Goal: Information Seeking & Learning: Learn about a topic

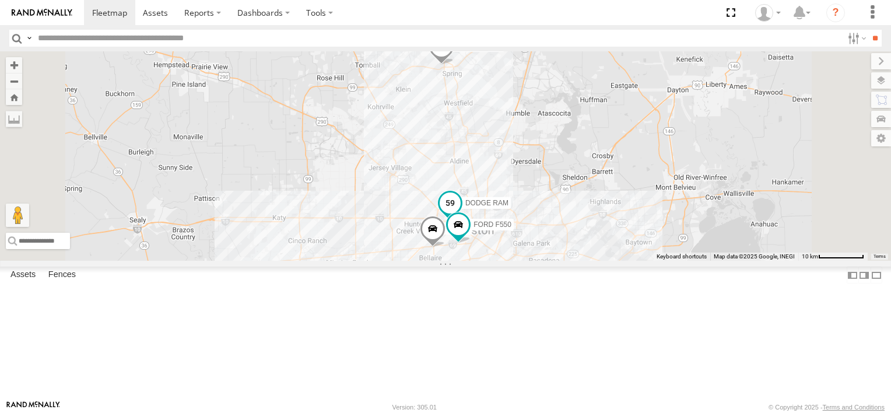
click at [509, 207] on span "DODGE RAM" at bounding box center [486, 203] width 43 height 8
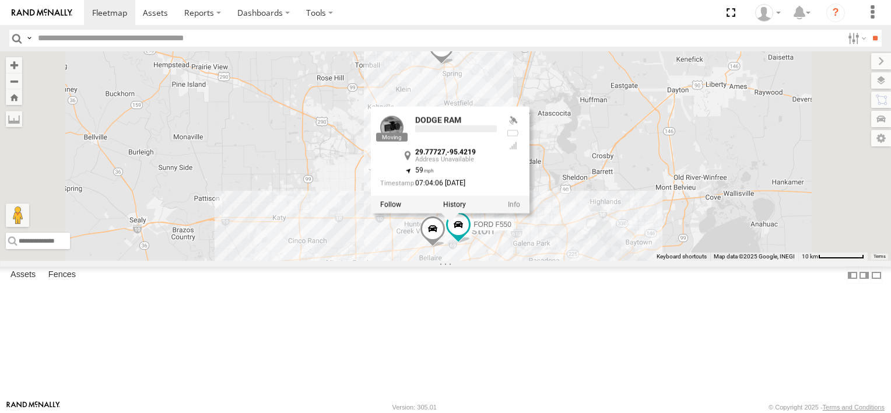
click at [530, 213] on div at bounding box center [450, 203] width 159 height 17
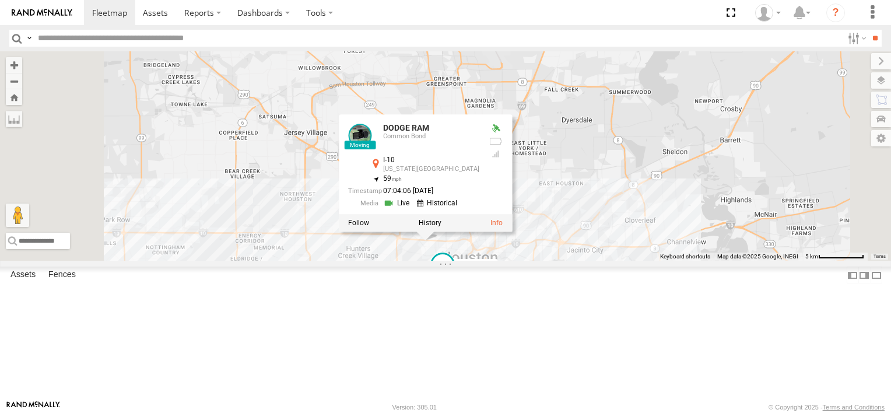
click at [496, 268] on span "FORD F550" at bounding box center [477, 264] width 38 height 8
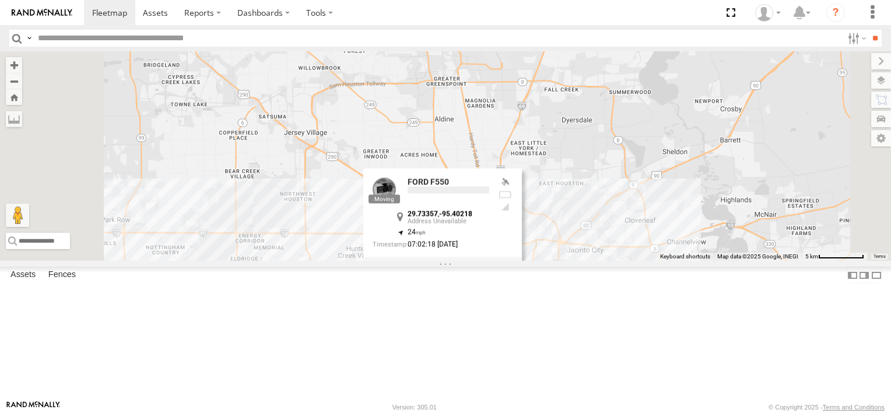
click at [522, 274] on div at bounding box center [442, 265] width 159 height 17
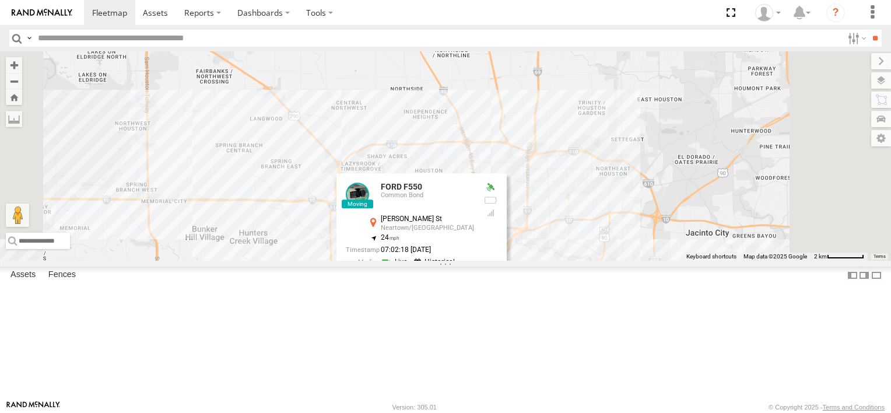
click at [668, 261] on div "FORD F550 ISUZU TRANSIT VAN DODGE RAM FORD F550 Common Bond Dunlavy St Neartown…" at bounding box center [445, 155] width 891 height 209
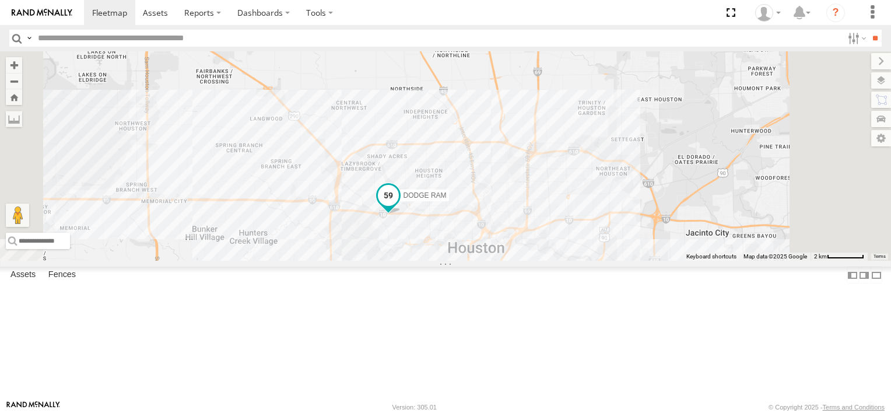
click at [447, 199] on span "DODGE RAM" at bounding box center [425, 195] width 43 height 8
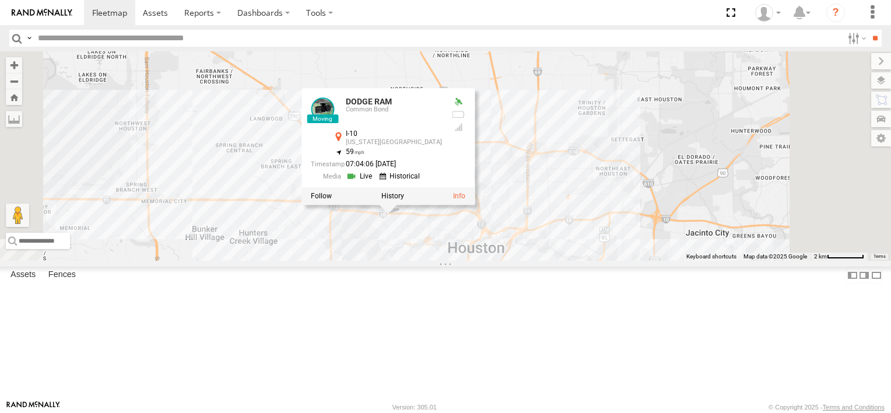
click at [475, 205] on div at bounding box center [387, 195] width 173 height 17
click at [404, 200] on label at bounding box center [392, 196] width 23 height 8
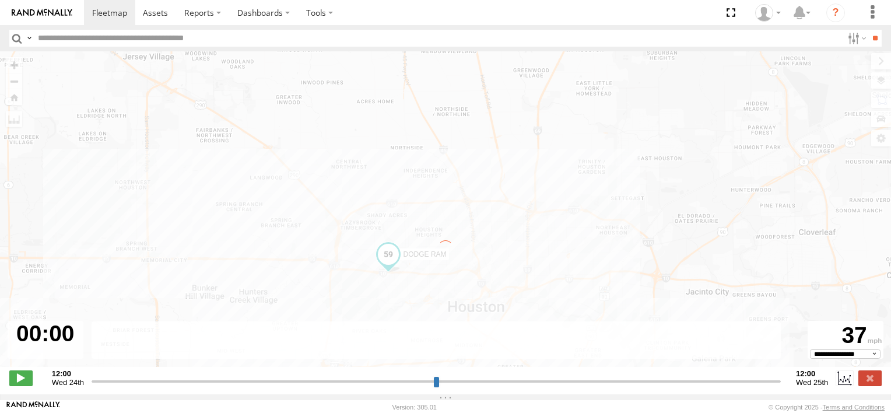
type input "**********"
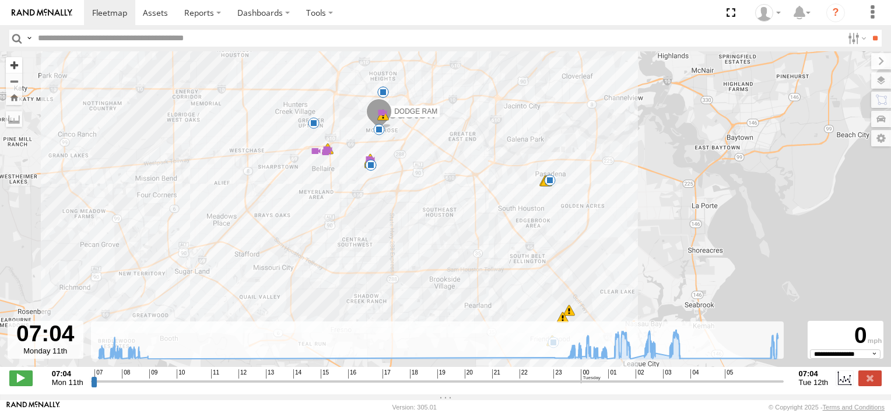
click at [12, 65] on button "Zoom in" at bounding box center [14, 65] width 16 height 16
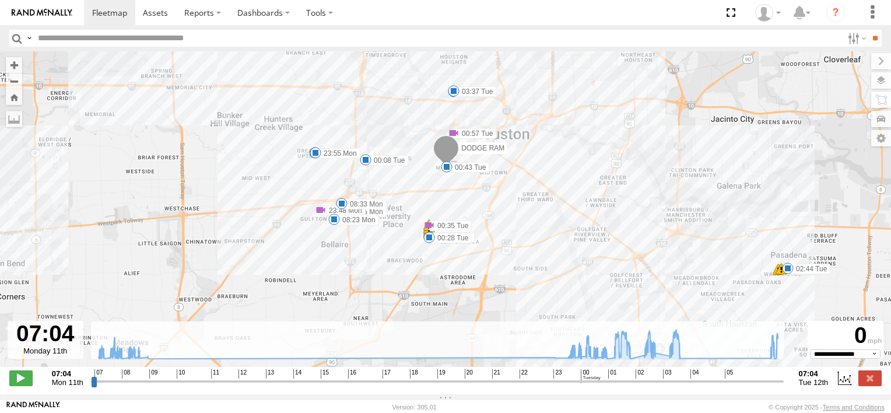
drag, startPoint x: 315, startPoint y: 156, endPoint x: 450, endPoint y: 282, distance: 184.9
click at [450, 282] on div "DODGE RAM 07:17 Mon 23:44 Mon 23:45 Mon 23:48 Mon 00:28 Tue 00:34 Tue 00:34 Tue…" at bounding box center [445, 215] width 891 height 328
click at [756, 359] on icon at bounding box center [438, 343] width 691 height 29
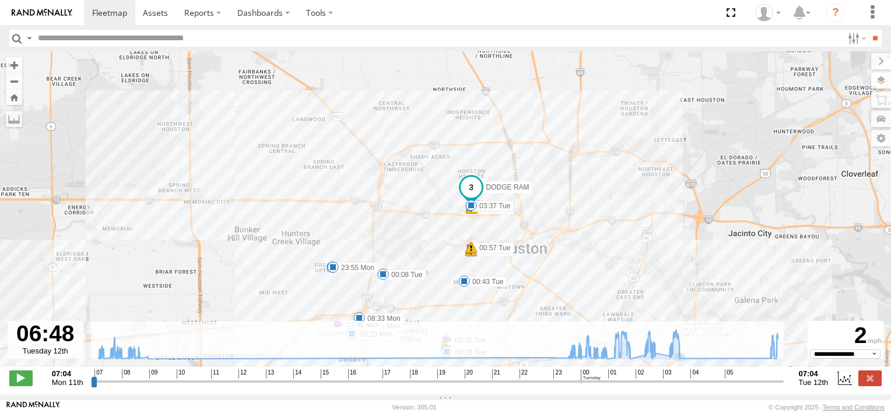
drag, startPoint x: 514, startPoint y: 194, endPoint x: 541, endPoint y: 184, distance: 28.6
click at [541, 184] on div "DODGE RAM 07:17 Mon 23:44 Mon 23:45 Mon 23:48 Mon 00:28 Tue 00:34 Tue 00:34 Tue…" at bounding box center [445, 215] width 891 height 328
click at [13, 59] on button "Zoom in" at bounding box center [14, 65] width 16 height 16
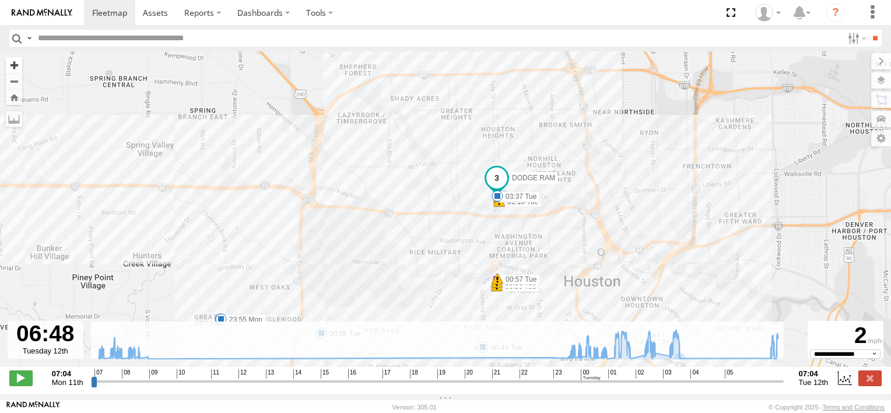
click at [13, 59] on button "Zoom in" at bounding box center [14, 65] width 16 height 16
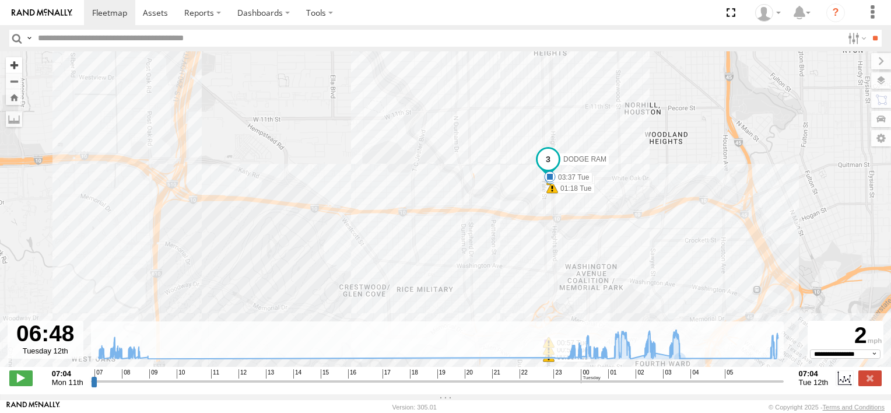
click at [13, 59] on button "Zoom in" at bounding box center [14, 65] width 16 height 16
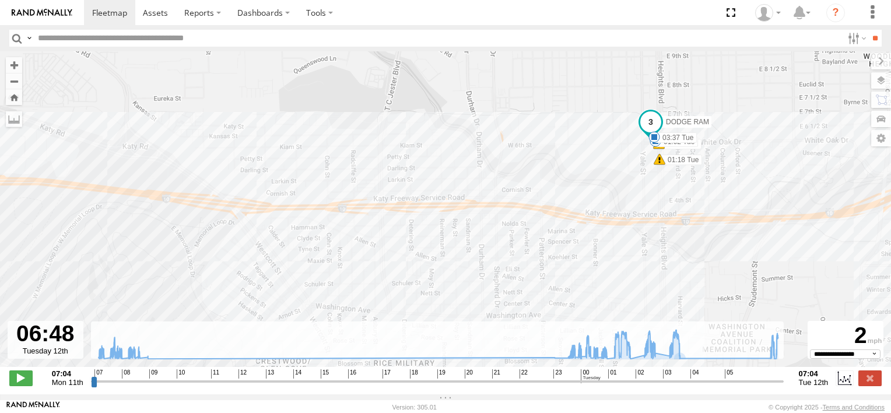
click at [719, 155] on div "DODGE RAM 07:17 Mon 23:44 Mon 23:45 Mon 23:48 Mon 00:28 Tue 00:34 Tue 00:34 Tue…" at bounding box center [445, 215] width 891 height 328
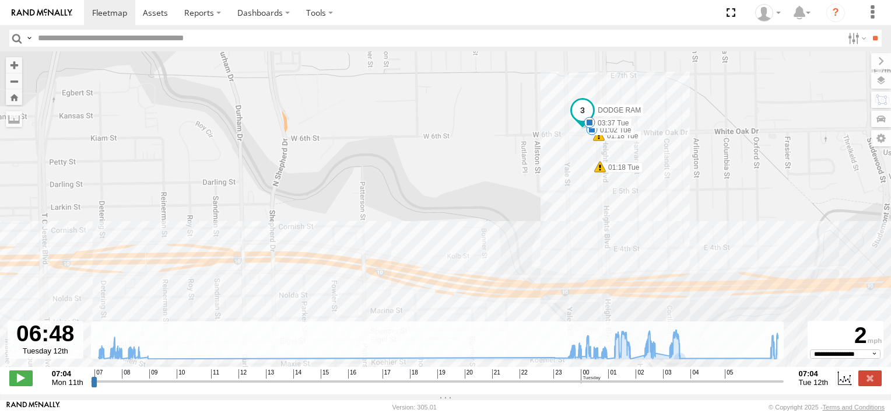
click at [719, 155] on div "DODGE RAM 07:17 Mon 23:44 Mon 23:45 Mon 23:48 Mon 00:28 Tue 00:34 Tue 00:34 Tue…" at bounding box center [445, 215] width 891 height 328
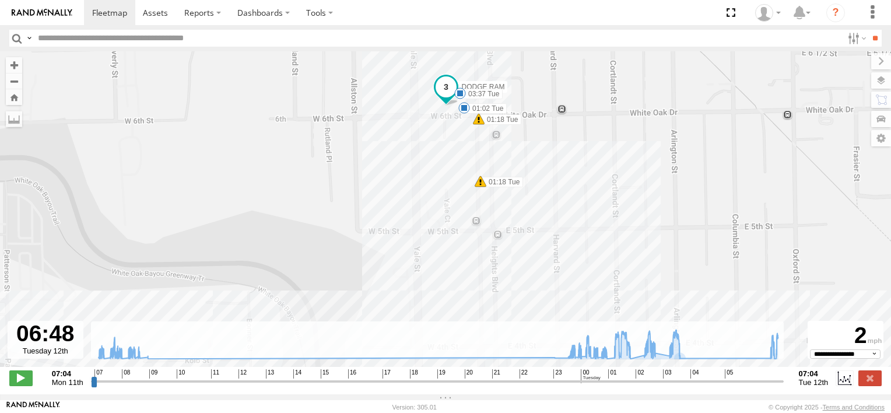
click at [534, 113] on div "DODGE RAM 07:17 Mon 23:44 Mon 23:45 Mon 23:48 Mon 00:28 Tue 00:34 Tue 00:34 Tue…" at bounding box center [445, 215] width 891 height 328
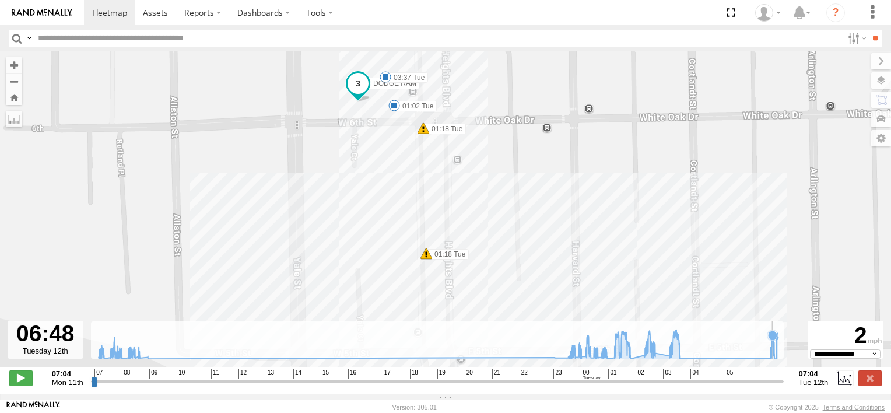
click at [772, 353] on icon at bounding box center [438, 343] width 691 height 29
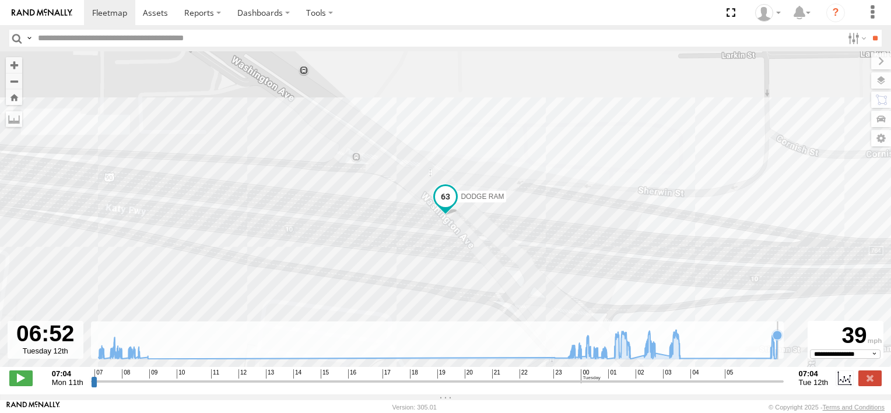
click at [777, 355] on icon at bounding box center [438, 343] width 691 height 29
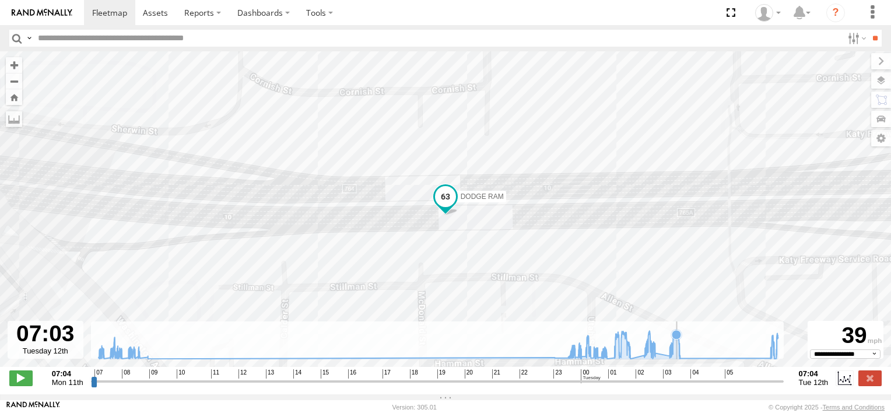
click at [676, 355] on icon at bounding box center [438, 343] width 691 height 29
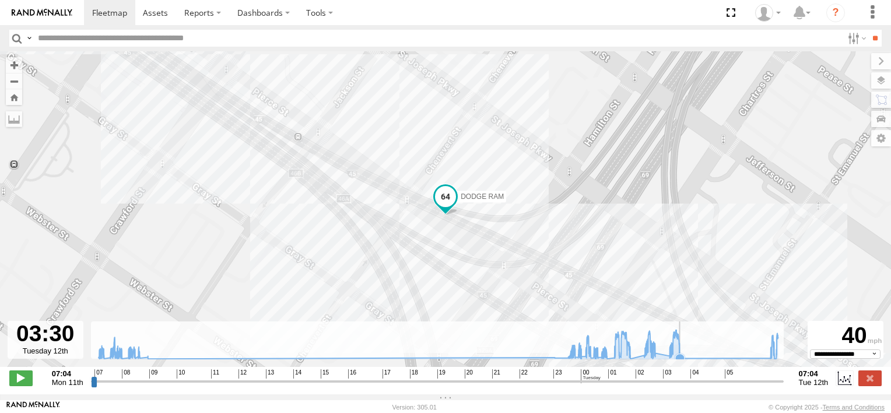
click at [713, 359] on icon at bounding box center [438, 343] width 691 height 29
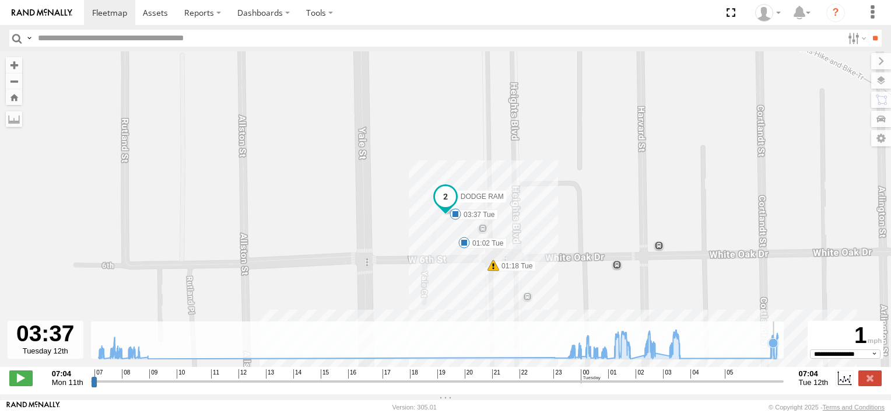
click at [773, 348] on icon at bounding box center [773, 342] width 9 height 9
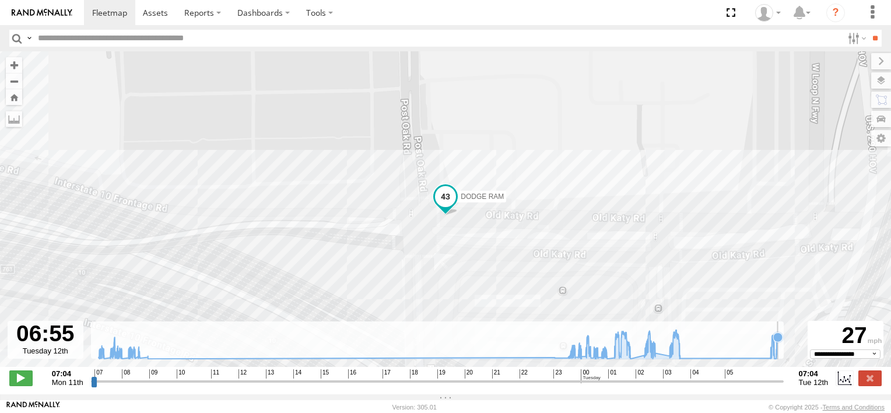
click at [779, 350] on icon at bounding box center [438, 343] width 691 height 29
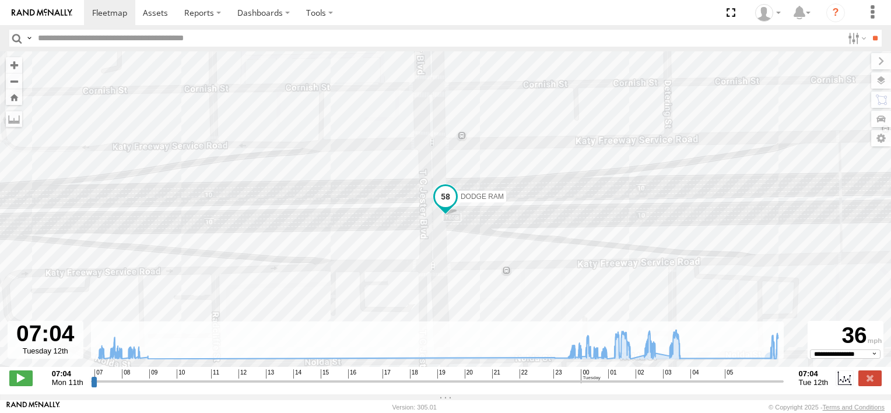
click at [478, 202] on label "DODGE RAM" at bounding box center [478, 197] width 55 height 12
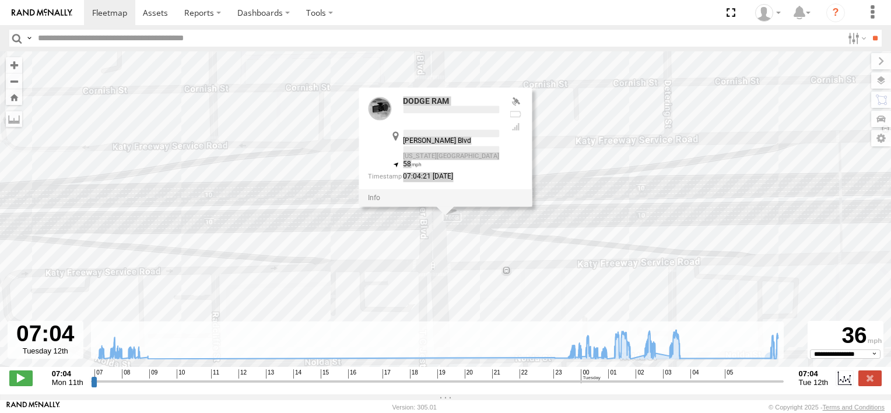
click at [478, 205] on div at bounding box center [445, 197] width 173 height 17
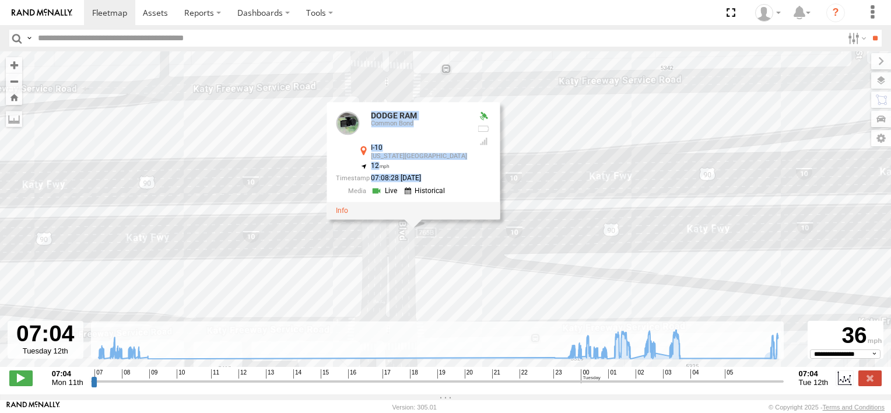
click at [546, 158] on div "DODGE RAM 07:17 Mon 23:44 Mon 23:45 Mon 23:48 Mon 00:28 Tue 00:34 Tue 00:34 Tue…" at bounding box center [445, 215] width 891 height 328
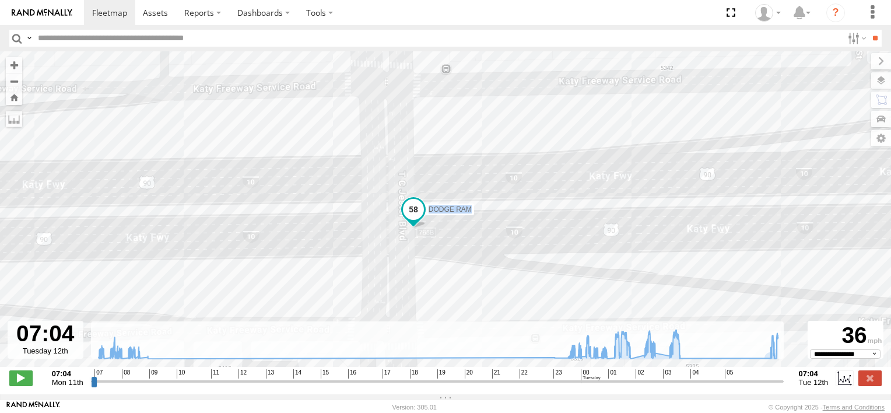
click at [48, 12] on img at bounding box center [42, 13] width 61 height 8
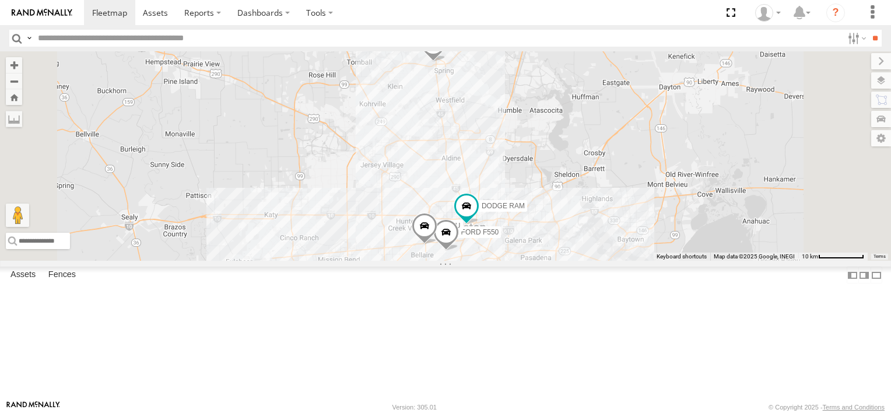
click at [615, 261] on div "FORD F550 ISUZU TRANSIT VAN DODGE RAM" at bounding box center [445, 155] width 891 height 209
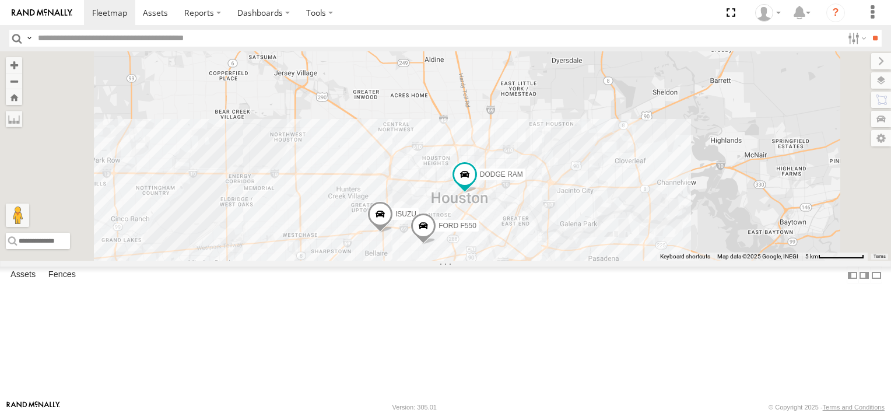
click at [615, 261] on div "FORD F550 ISUZU TRANSIT VAN DODGE RAM" at bounding box center [445, 155] width 891 height 209
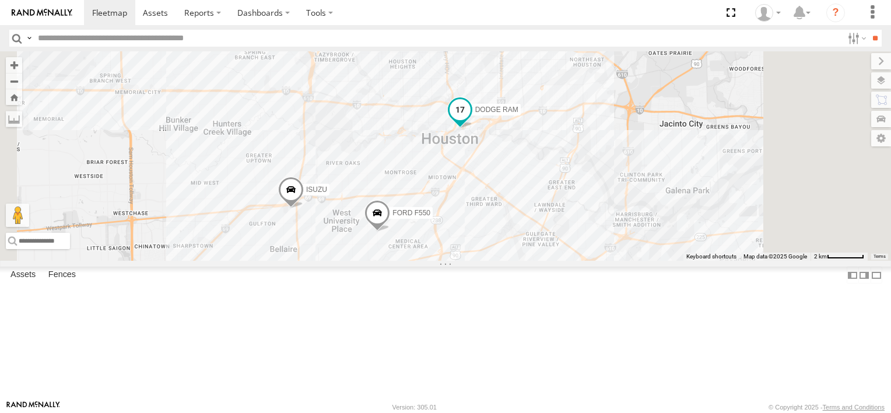
click at [518, 114] on span "DODGE RAM" at bounding box center [496, 110] width 43 height 8
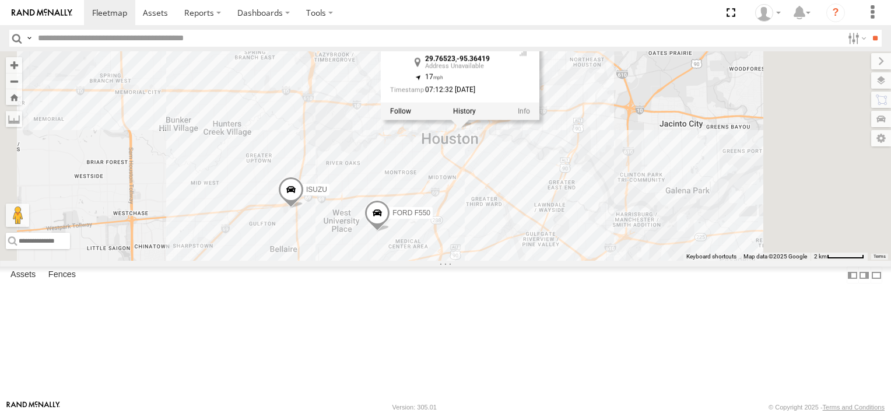
click at [539, 120] on div at bounding box center [460, 110] width 159 height 17
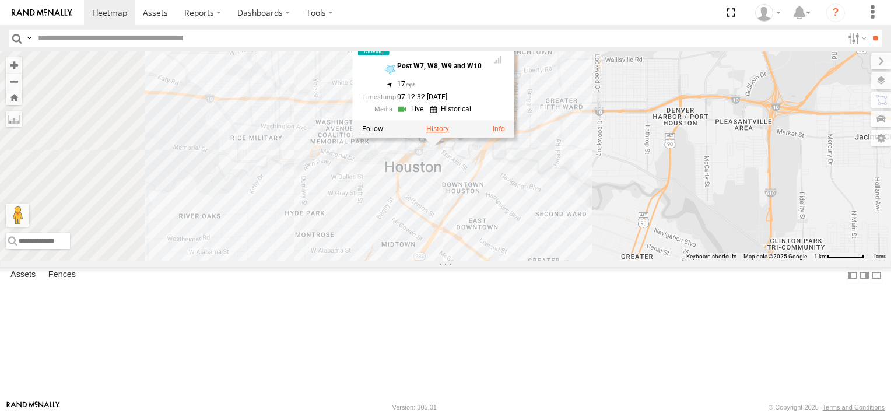
click at [449, 133] on label at bounding box center [437, 129] width 23 height 8
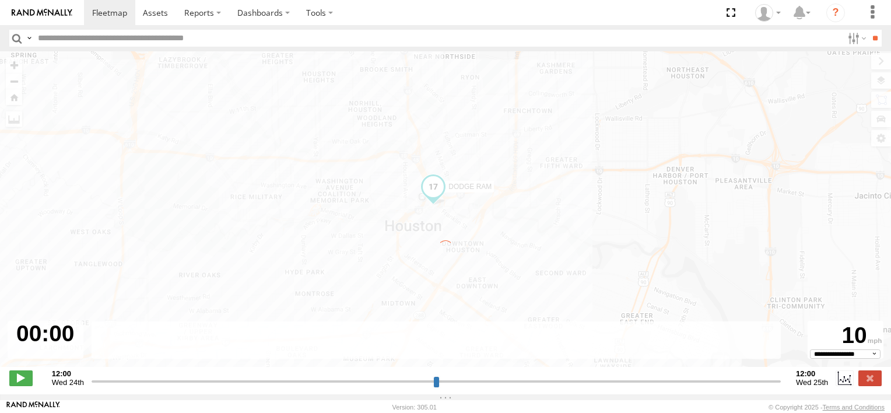
type input "**********"
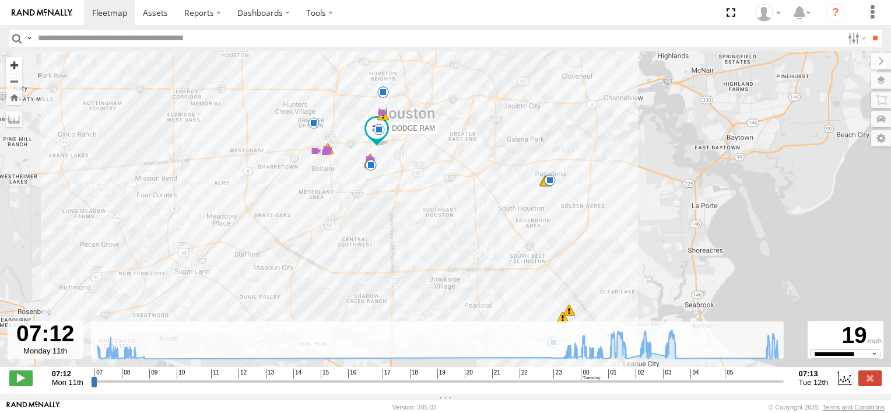
click at [13, 68] on button "Zoom in" at bounding box center [14, 65] width 16 height 16
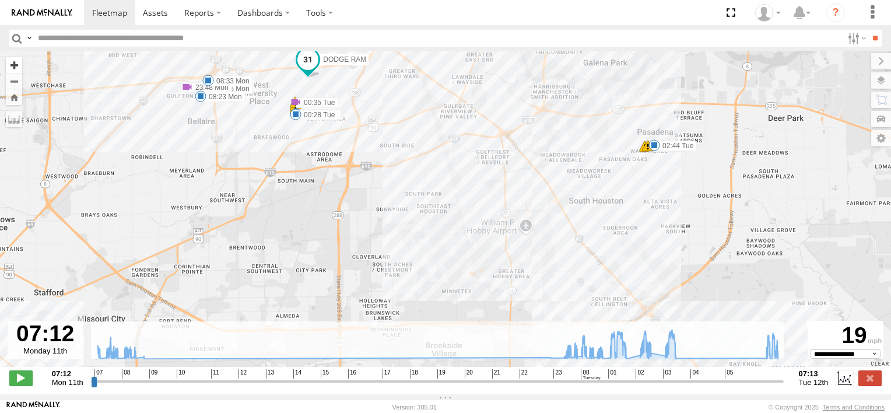
click at [13, 68] on button "Zoom in" at bounding box center [14, 65] width 16 height 16
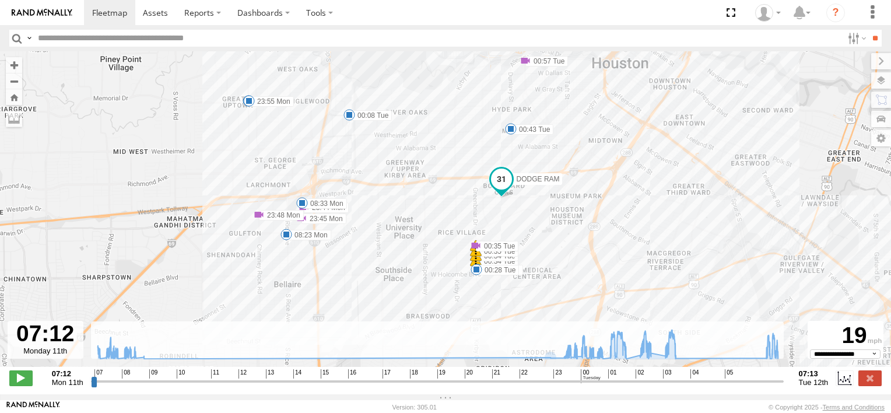
drag, startPoint x: 281, startPoint y: 170, endPoint x: 612, endPoint y: 426, distance: 418.3
click at [612, 412] on html at bounding box center [445, 206] width 891 height 413
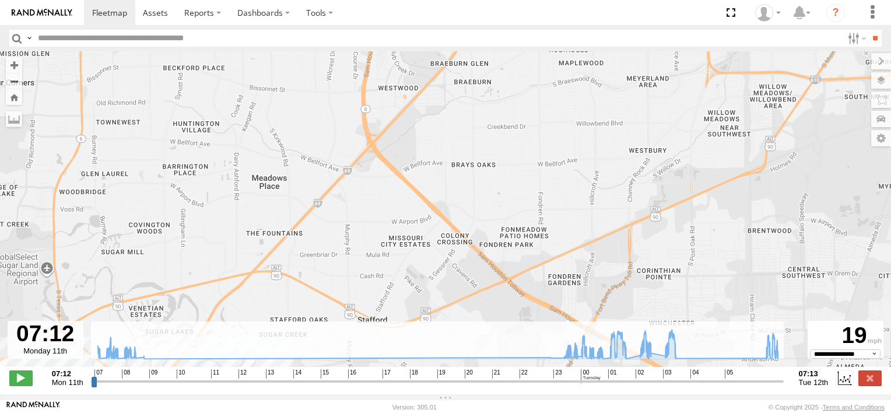
drag, startPoint x: 464, startPoint y: 248, endPoint x: 854, endPoint y: -61, distance: 497.4
click at [854, 0] on html at bounding box center [445, 206] width 891 height 413
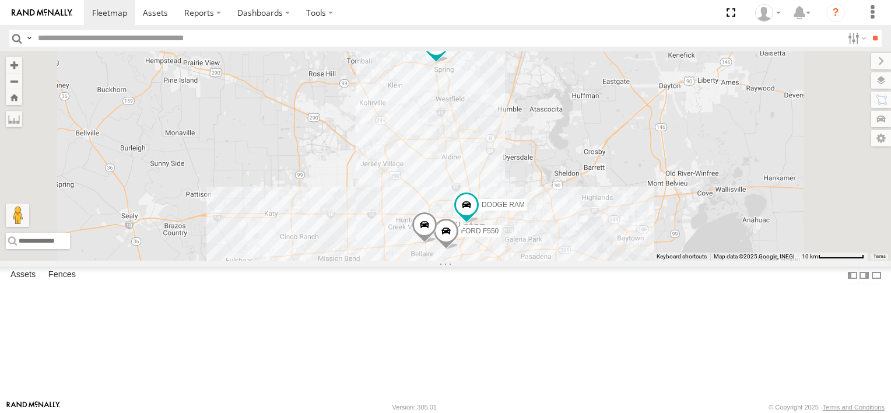
click at [0, 0] on div "FORD F550 Common Bond" at bounding box center [0, 0] width 0 height 0
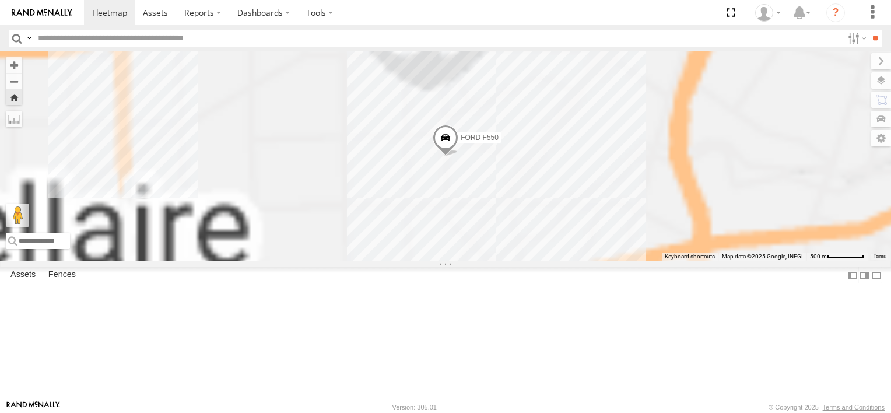
click at [0, 0] on div "FORD F550 Common Bond" at bounding box center [0, 0] width 0 height 0
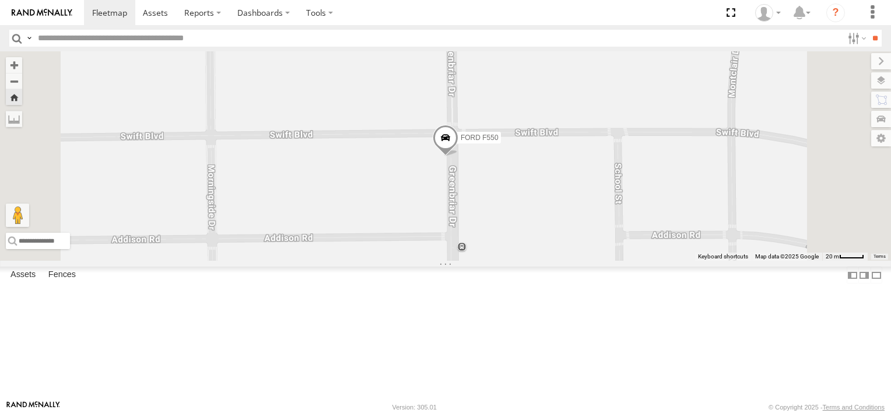
click at [499, 142] on span "FORD F550" at bounding box center [480, 138] width 38 height 8
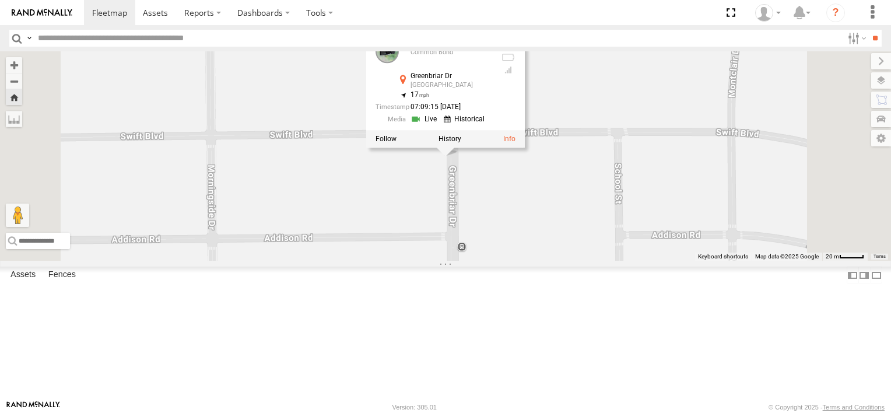
click at [0, 0] on div "TRANSIT VAN Common Bond I-45 Spring 30.09337 -95.43572 Video DODGE RAM Common B…" at bounding box center [0, 0] width 0 height 0
click at [0, 0] on span at bounding box center [0, 0] width 0 height 0
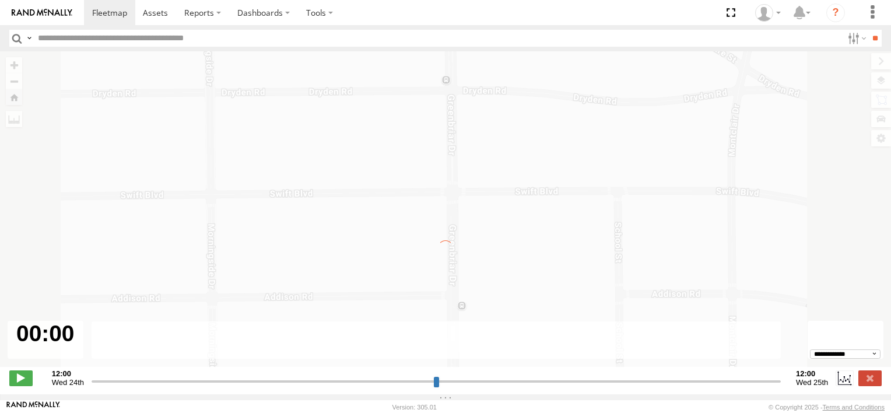
click at [203, 103] on div "← Move left → Move right ↑ Move up ↓ Move down + Zoom in - Zoom out Home Jump l…" at bounding box center [445, 215] width 891 height 328
type input "**********"
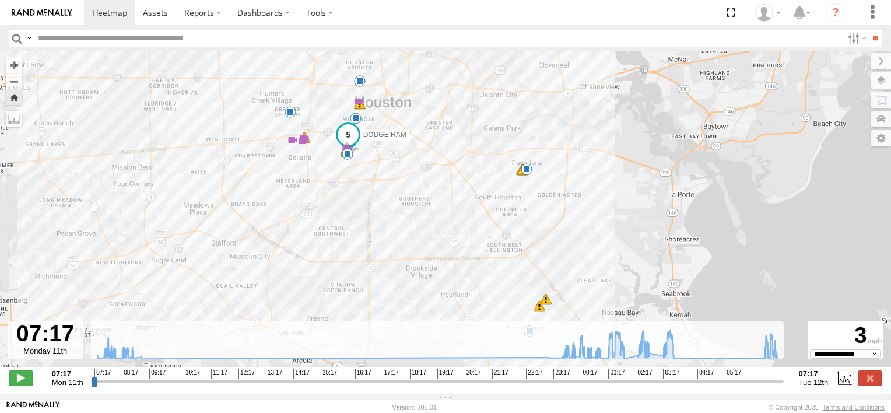
drag, startPoint x: 601, startPoint y: 237, endPoint x: 574, endPoint y: 226, distance: 29.8
click at [574, 226] on div "DODGE RAM 07:17 Mon 23:44 Mon 23:45 Mon 23:48 Mon 00:28 Tue 00:34 Tue 00:34 Tue…" at bounding box center [445, 215] width 891 height 328
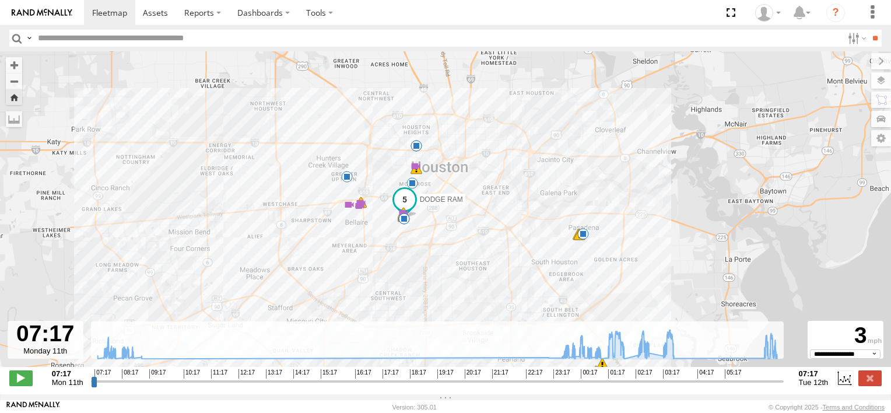
drag, startPoint x: 526, startPoint y: 170, endPoint x: 584, endPoint y: 237, distance: 88.4
click at [584, 237] on span at bounding box center [583, 234] width 12 height 12
click at [16, 64] on button "Zoom in" at bounding box center [14, 65] width 16 height 16
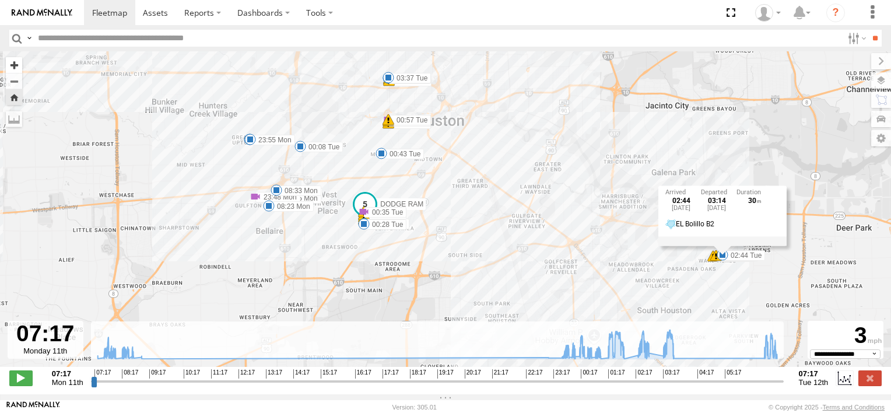
click at [16, 64] on button "Zoom in" at bounding box center [14, 65] width 16 height 16
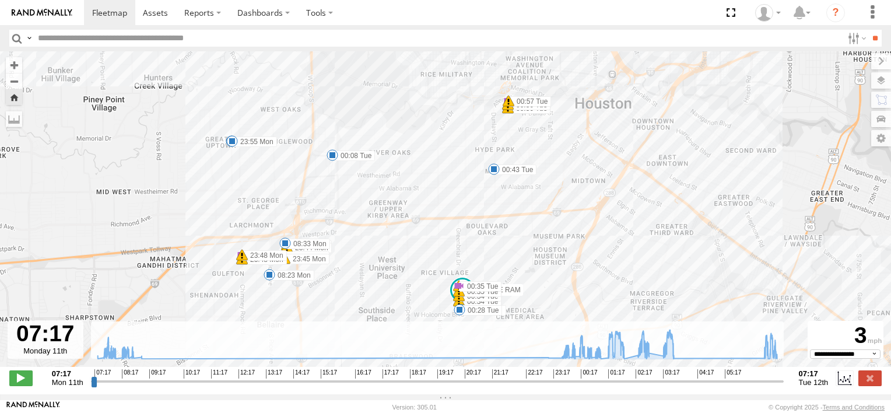
drag, startPoint x: 327, startPoint y: 159, endPoint x: 506, endPoint y: 237, distance: 195.6
click at [506, 237] on div "DODGE RAM 07:17 Mon 23:44 Mon 23:45 Mon 23:48 Mon 00:28 Tue 00:34 Tue 00:34 Tue…" at bounding box center [445, 215] width 891 height 328
click at [458, 297] on span at bounding box center [459, 291] width 12 height 12
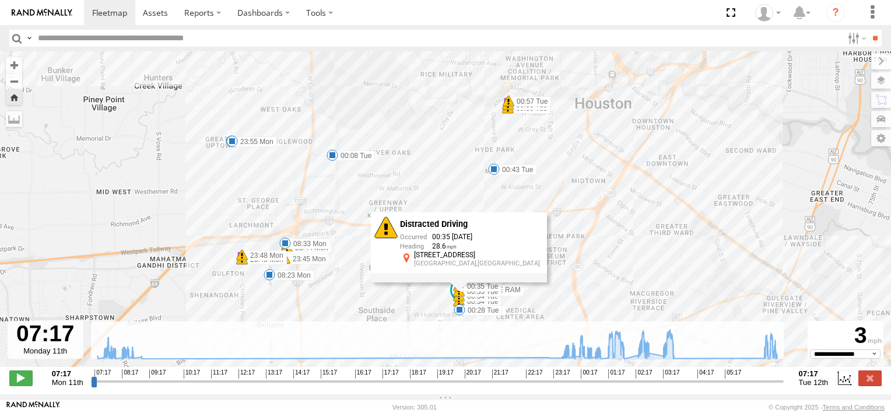
click at [457, 304] on span at bounding box center [459, 301] width 12 height 12
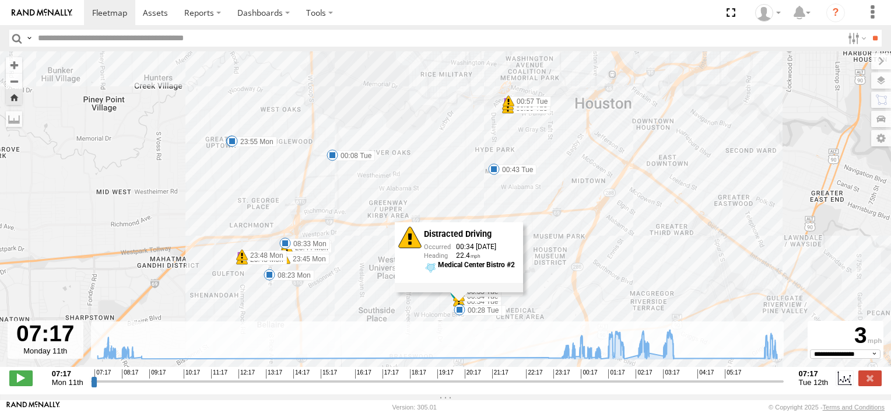
click at [409, 299] on div "DODGE RAM 07:17 Mon 23:44 Mon 23:45 Mon 23:48 Mon 00:28 Tue 00:34 Tue 00:34 Tue…" at bounding box center [445, 215] width 891 height 328
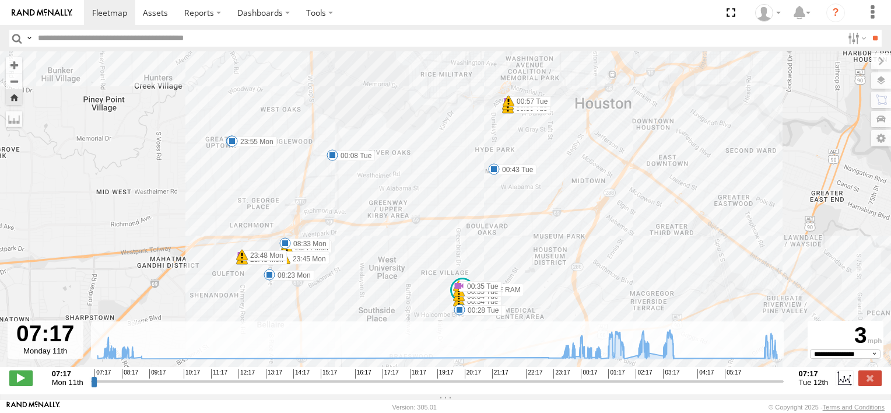
click at [471, 314] on label "00:28 Tue" at bounding box center [481, 310] width 43 height 10
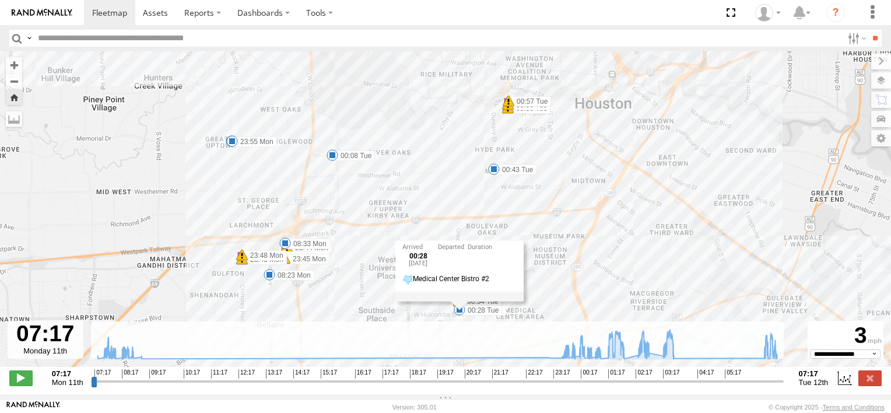
click at [425, 313] on div "DODGE RAM 07:17 Mon 23:44 Mon 23:45 Mon 23:48 Mon 00:28 Tue 00:34 Tue 00:34 Tue…" at bounding box center [445, 215] width 891 height 328
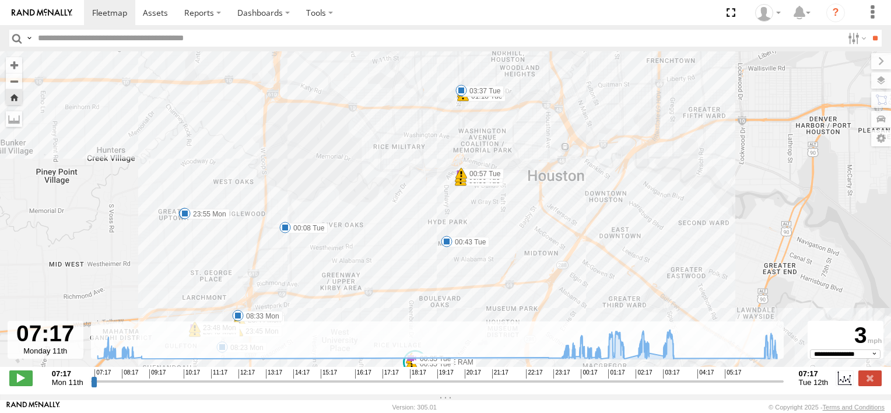
drag, startPoint x: 523, startPoint y: 162, endPoint x: 474, endPoint y: 236, distance: 89.3
click at [474, 236] on div "DODGE RAM 07:17 Mon 23:44 Mon 23:45 Mon 23:48 Mon 00:28 Tue 00:34 Tue 00:34 Tue…" at bounding box center [445, 215] width 891 height 328
click at [489, 156] on div "DODGE RAM 07:17 Mon 23:44 Mon 23:45 Mon 23:48 Mon 00:28 Tue 00:34 Tue 00:34 Tue…" at bounding box center [445, 215] width 891 height 328
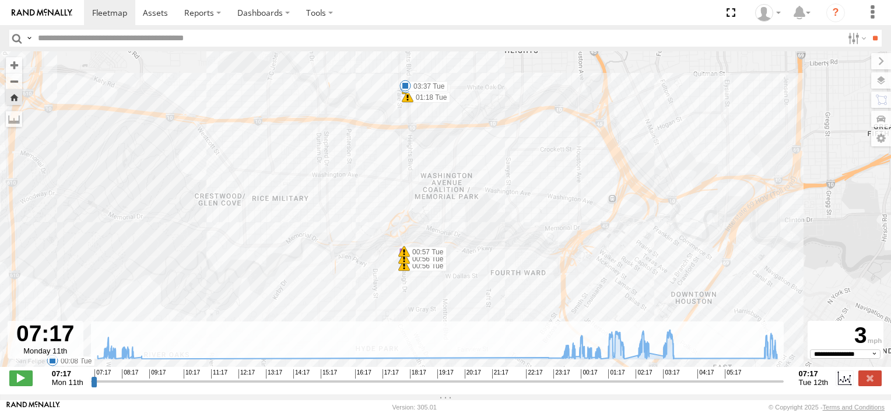
drag, startPoint x: 513, startPoint y: 176, endPoint x: 488, endPoint y: 234, distance: 63.7
click at [488, 234] on div "DODGE RAM 07:17 Mon 23:44 Mon 23:45 Mon 23:48 Mon 00:28 Tue 00:34 Tue 00:34 Tue…" at bounding box center [445, 215] width 891 height 328
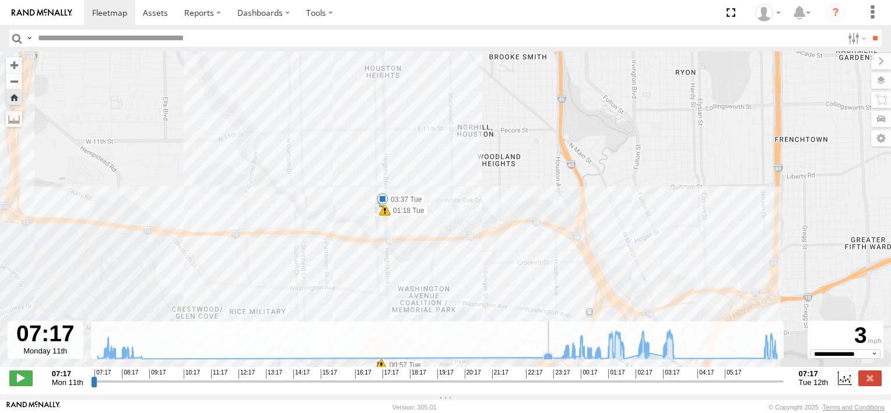
drag, startPoint x: 488, startPoint y: 236, endPoint x: 464, endPoint y: 350, distance: 117.2
click at [464, 350] on div "← Move left → Move right ↑ Move up ↓ Move down + Zoom in - Zoom out Home Jump l…" at bounding box center [445, 222] width 891 height 343
click at [397, 203] on label "03:37 Tue" at bounding box center [404, 199] width 43 height 10
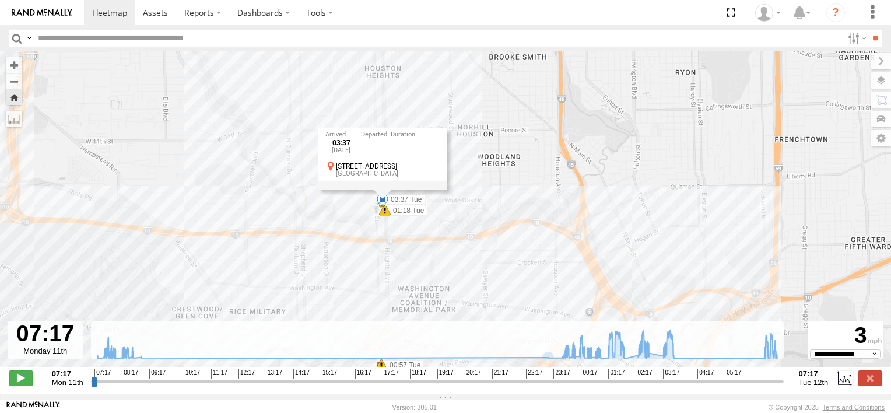
click at [403, 216] on label "01:18 Tue" at bounding box center [406, 210] width 43 height 10
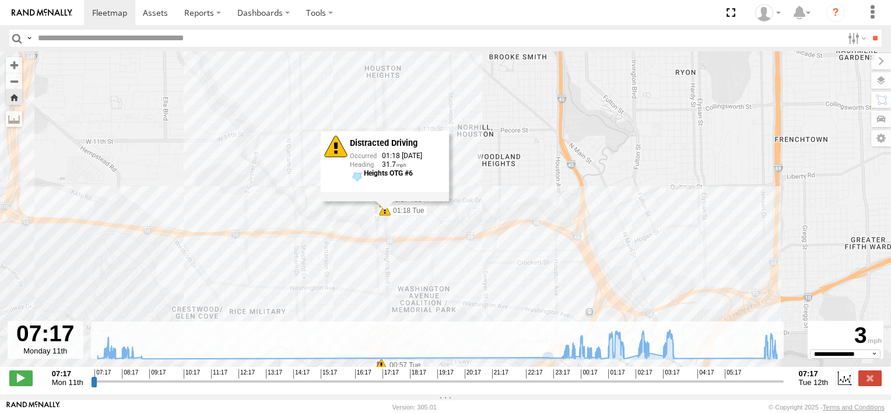
click at [439, 218] on div "DODGE RAM 07:17 Mon 23:44 Mon 23:45 Mon 23:48 Mon 00:28 Tue 00:34 Tue 00:34 Tue…" at bounding box center [445, 215] width 891 height 328
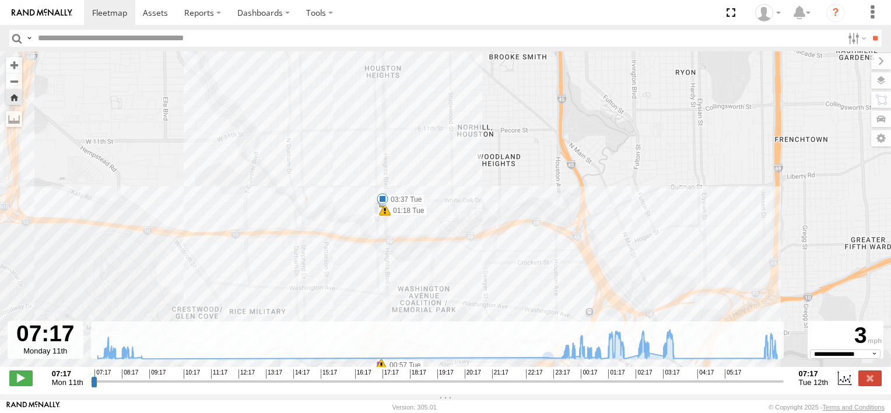
click at [439, 218] on div "DODGE RAM 07:17 Mon 23:44 Mon 23:45 Mon 23:48 Mon 00:28 Tue 00:34 Tue 00:34 Tue…" at bounding box center [445, 215] width 891 height 328
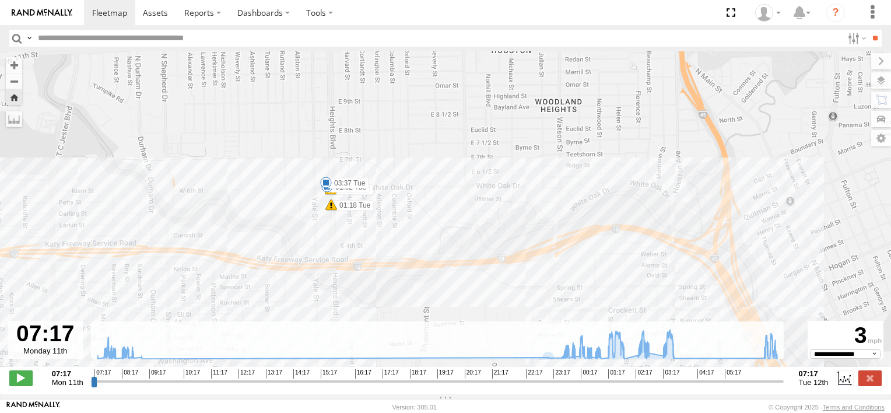
click at [439, 218] on div "DODGE RAM 07:17 Mon 23:44 Mon 23:45 Mon 23:48 Mon 00:28 Tue 00:34 Tue 00:34 Tue…" at bounding box center [445, 215] width 891 height 328
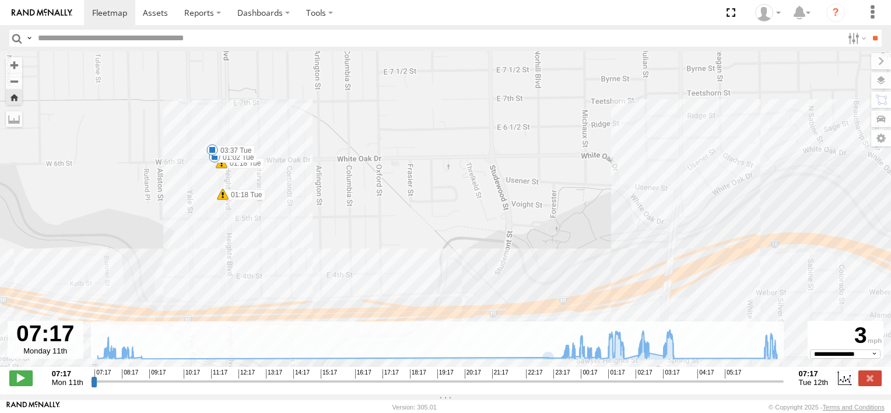
click at [258, 169] on label "01:18 Tue" at bounding box center [243, 163] width 43 height 10
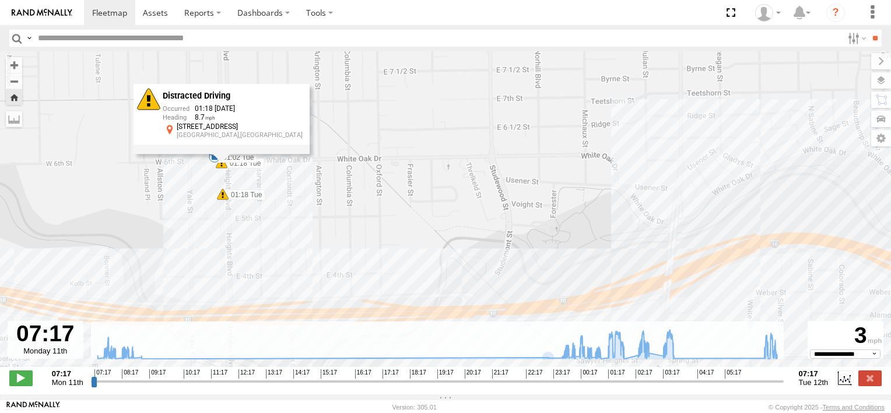
click at [258, 169] on label "01:18 Tue" at bounding box center [243, 163] width 43 height 10
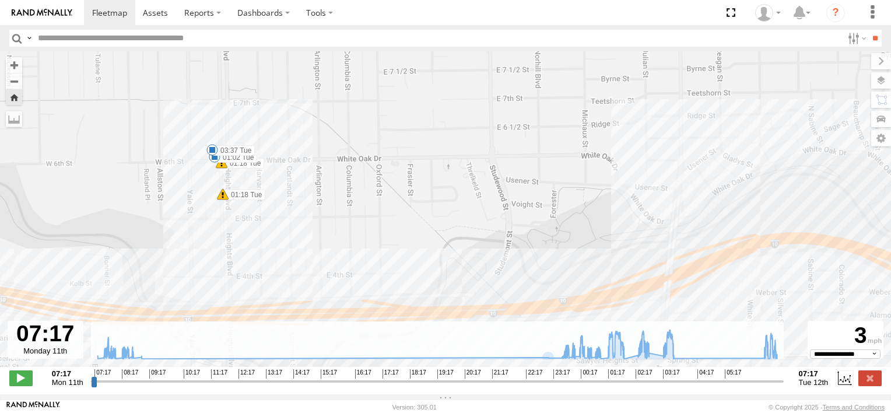
click at [258, 169] on label "01:18 Tue" at bounding box center [243, 163] width 43 height 10
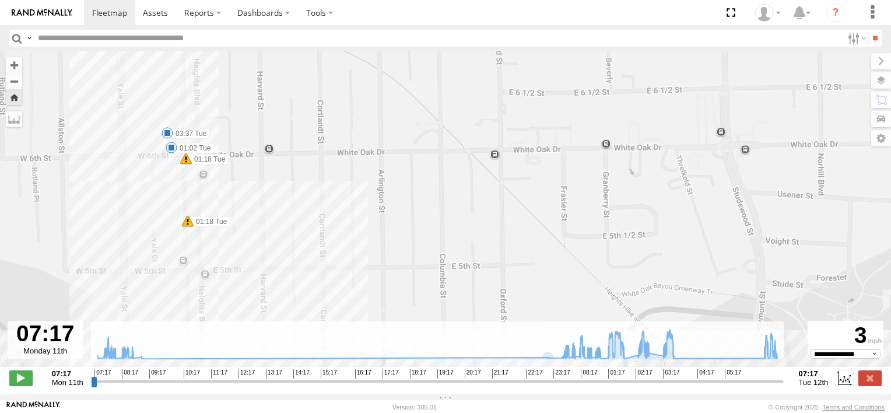
click at [199, 139] on label "03:37 Tue" at bounding box center [188, 133] width 43 height 10
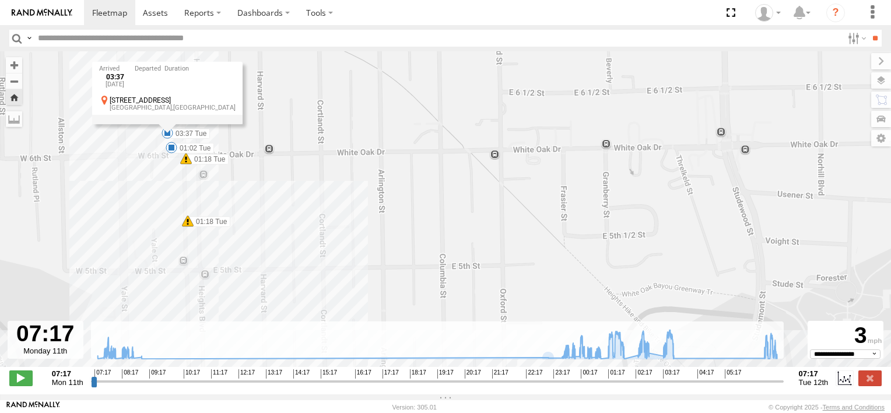
click at [199, 139] on label "03:37 Tue" at bounding box center [188, 133] width 43 height 10
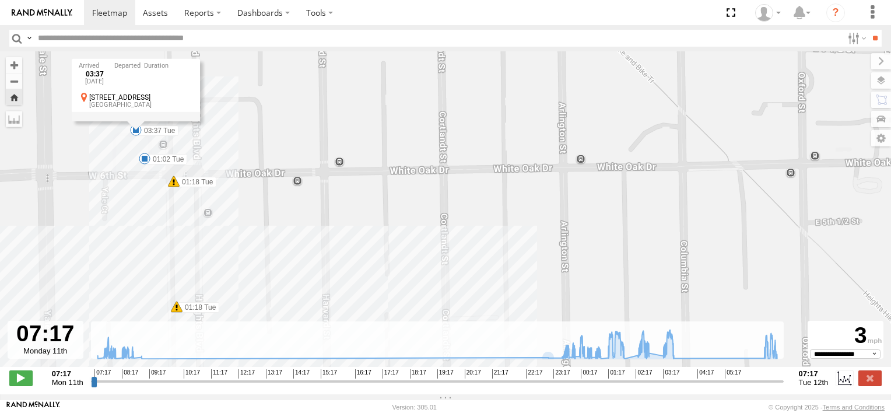
click at [255, 146] on div "DODGE RAM 07:17 Mon 23:44 Mon 23:45 Mon 23:48 Mon 00:28 Tue 00:34 Tue 00:34 Tue…" at bounding box center [445, 215] width 891 height 328
click at [194, 154] on div "DODGE RAM 07:17 Mon 23:44 Mon 23:45 Mon 23:48 Mon 00:28 Tue 00:34 Tue 00:34 Tue…" at bounding box center [445, 215] width 891 height 328
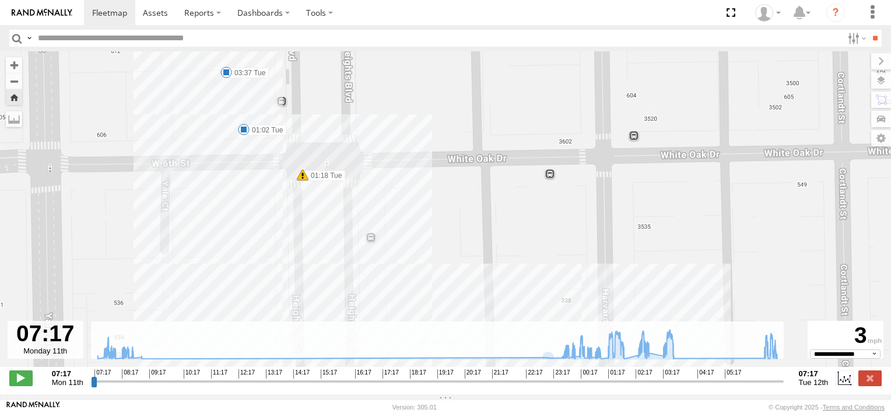
drag, startPoint x: 194, startPoint y: 154, endPoint x: 346, endPoint y: 117, distance: 156.7
click at [346, 117] on div "DODGE RAM 07:17 Mon 23:44 Mon 23:45 Mon 23:48 Mon 00:28 Tue 00:34 Tue 00:34 Tue…" at bounding box center [445, 215] width 891 height 328
click at [254, 134] on label "01:02 Tue" at bounding box center [265, 130] width 43 height 10
click at [212, 138] on div "DODGE RAM 07:17 Mon 23:44 Mon 23:45 Mon 23:48 Mon 00:28 Tue 00:34 Tue 00:34 Tue…" at bounding box center [445, 215] width 891 height 328
click at [227, 78] on span at bounding box center [227, 72] width 12 height 12
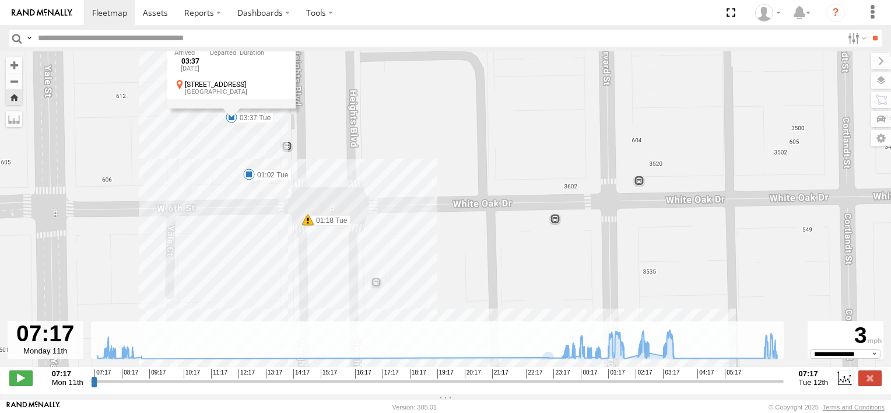
drag, startPoint x: 226, startPoint y: 106, endPoint x: 229, endPoint y: 154, distance: 47.9
click at [229, 154] on div "DODGE RAM 07:17 Mon 23:44 Mon 23:45 Mon 23:48 Mon 00:28 Tue 00:34 Tue 00:34 Tue…" at bounding box center [445, 215] width 891 height 328
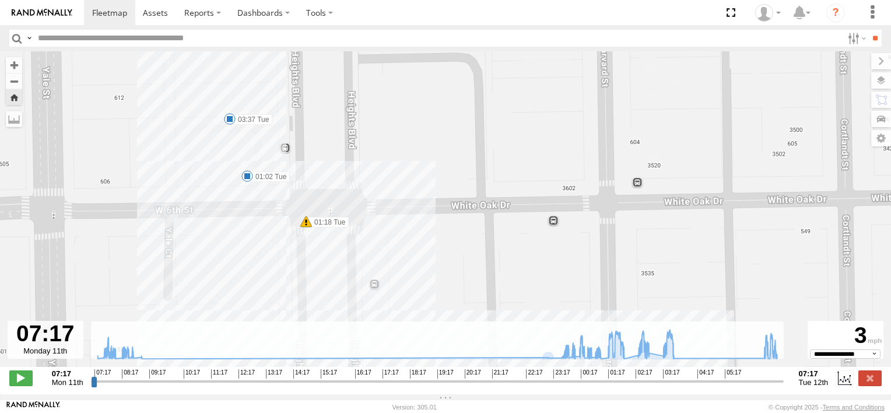
click at [272, 180] on label "01:02 Tue" at bounding box center [268, 176] width 43 height 10
click at [329, 226] on label "01:18 Tue" at bounding box center [327, 222] width 43 height 10
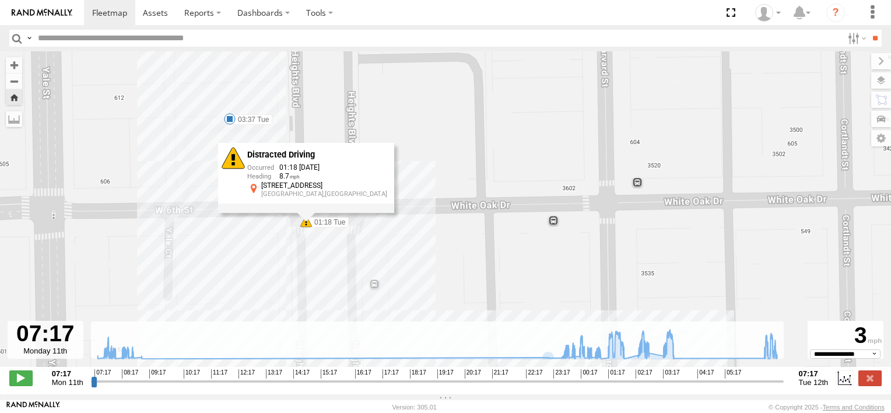
click at [243, 124] on label "03:37 Tue" at bounding box center [251, 119] width 43 height 10
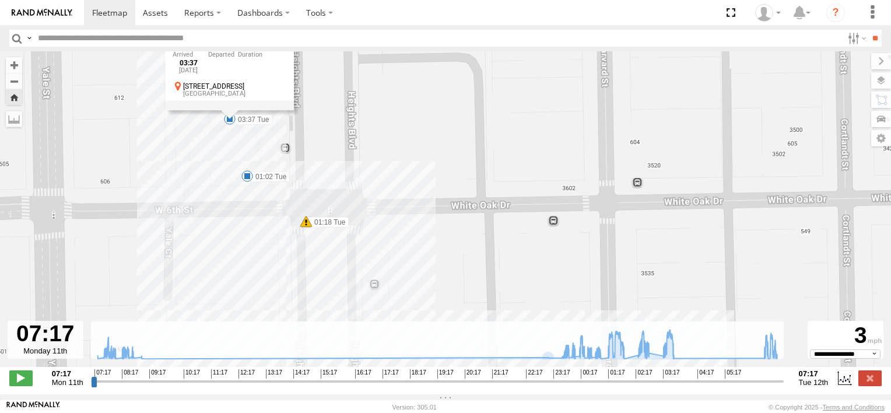
click at [263, 182] on label "01:02 Tue" at bounding box center [268, 176] width 43 height 10
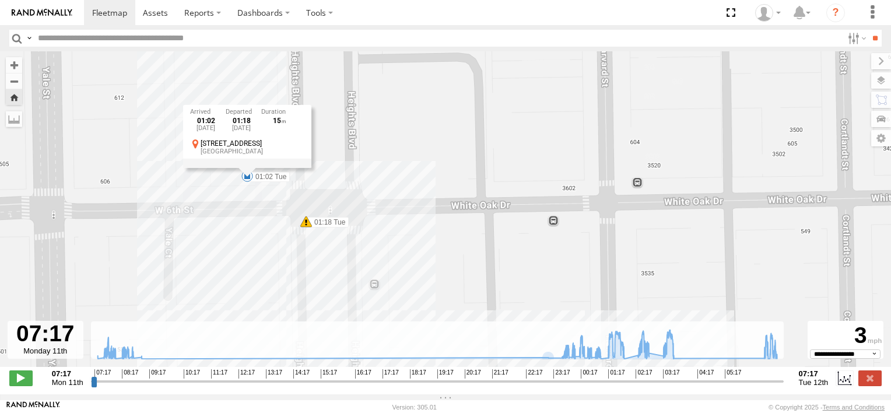
click at [230, 177] on div "DODGE RAM 07:17 Mon 23:44 Mon 23:45 Mon 23:48 Mon 00:28 Tue 00:34 Tue 00:34 Tue…" at bounding box center [445, 215] width 891 height 328
click at [401, 170] on div "DODGE RAM 07:17 Mon 23:44 Mon 23:45 Mon 23:48 Mon 00:28 Tue 00:34 Tue 00:34 Tue…" at bounding box center [445, 215] width 891 height 328
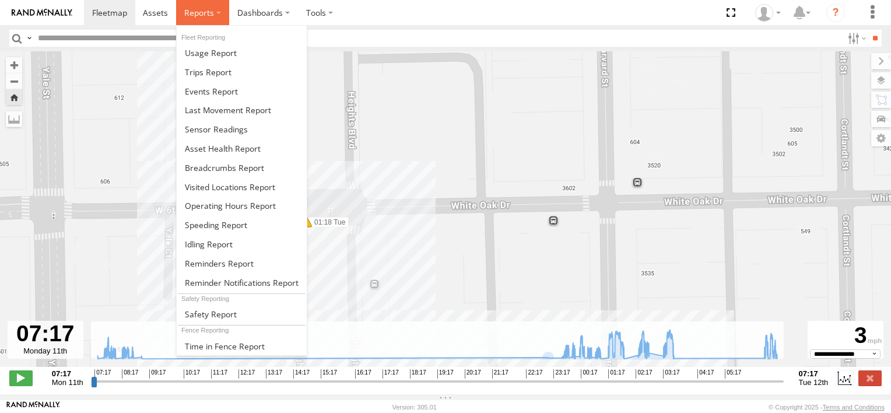
click at [208, 15] on span at bounding box center [199, 12] width 30 height 11
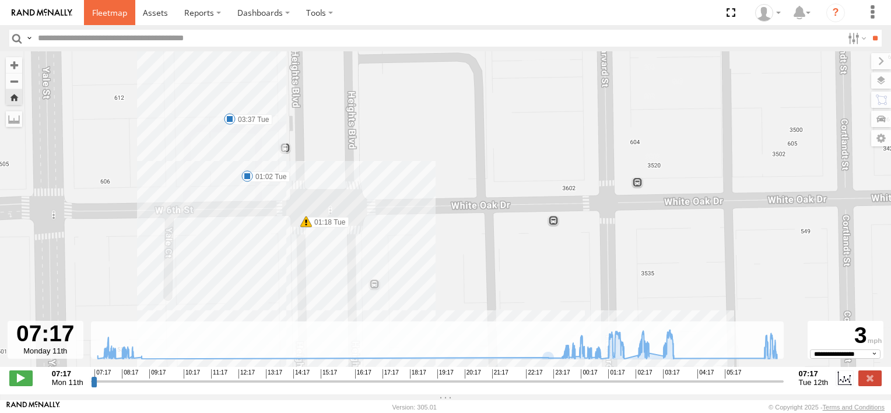
click at [105, 10] on span at bounding box center [109, 12] width 35 height 11
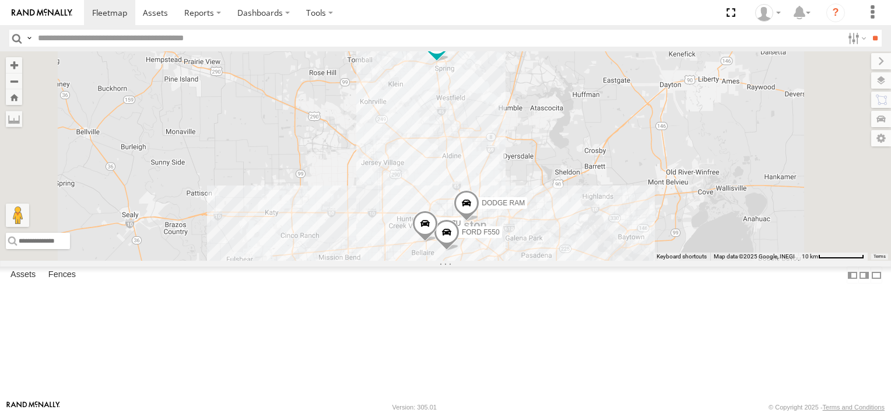
click at [527, 208] on label "DODGE RAM" at bounding box center [499, 203] width 55 height 12
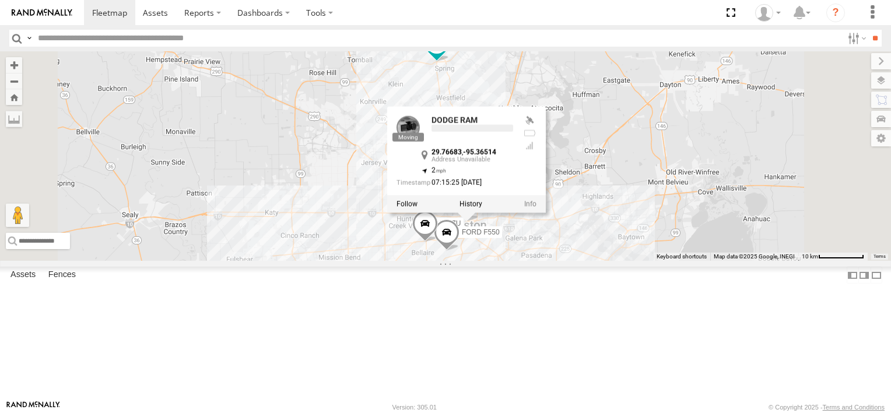
click at [482, 208] on label at bounding box center [471, 203] width 23 height 8
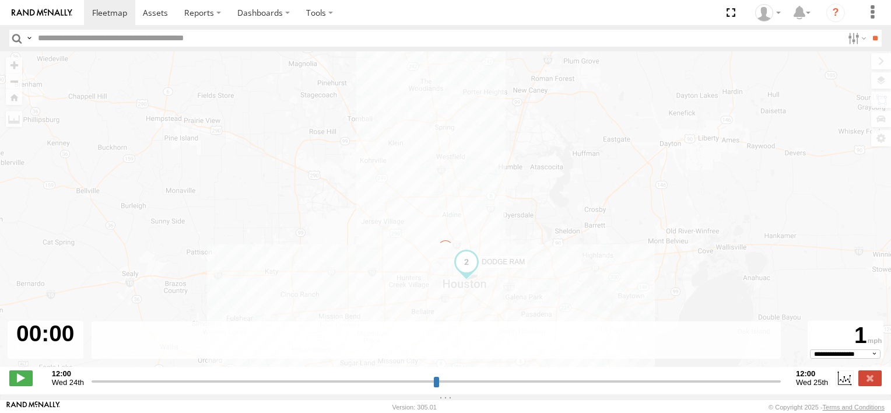
type input "**********"
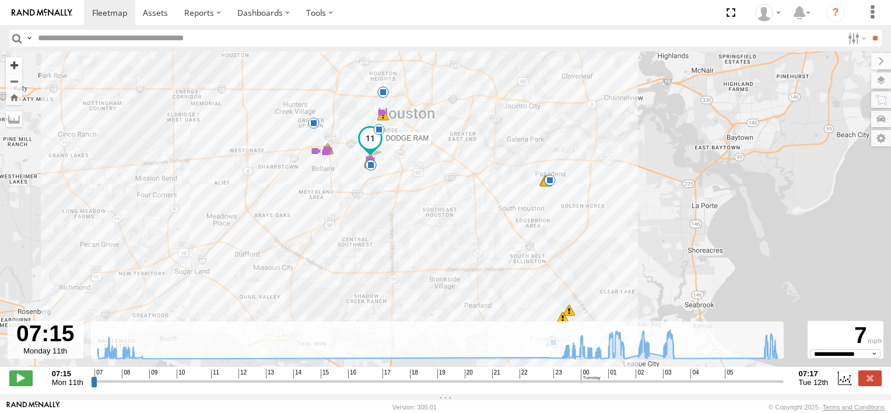
click at [14, 68] on button "Zoom in" at bounding box center [14, 65] width 16 height 16
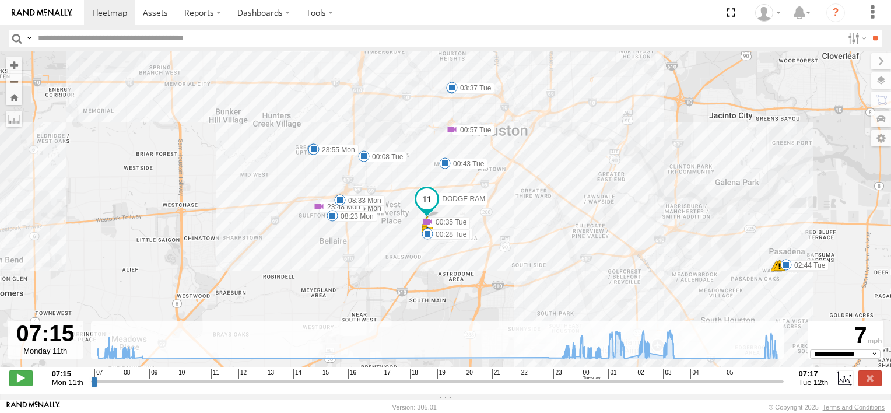
drag, startPoint x: 291, startPoint y: 153, endPoint x: 426, endPoint y: 277, distance: 183.3
click at [426, 277] on div "DODGE RAM 01:02 Tue 01:46 Tue 01:51 Tue 02:22 Tue 02:26 Tue 02:43 Tue 02:44 Tue…" at bounding box center [445, 215] width 891 height 328
click at [441, 240] on label "00:28 Tue" at bounding box center [450, 236] width 43 height 10
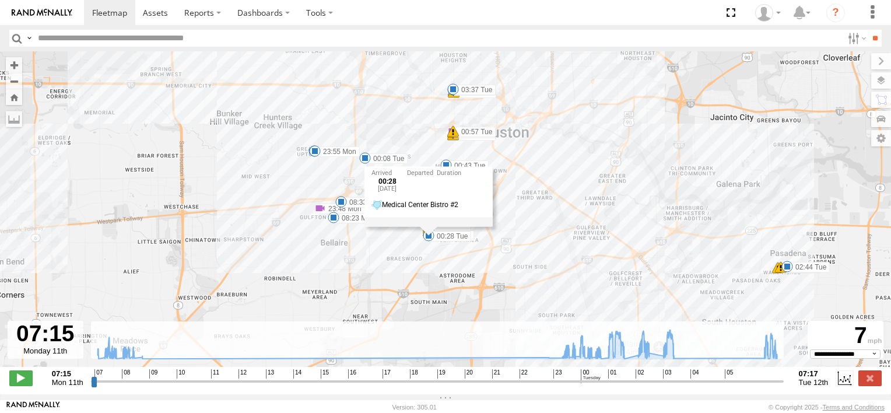
click at [378, 240] on div "DODGE RAM 01:02 Tue 01:46 Tue 01:51 Tue 02:22 Tue 02:26 Tue 02:43 Tue 02:44 Tue…" at bounding box center [445, 215] width 891 height 328
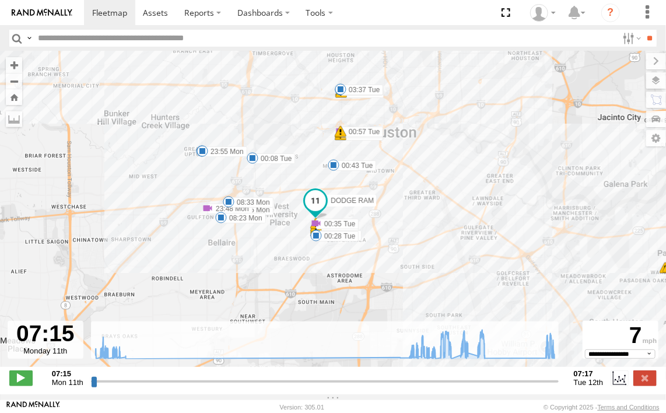
click at [462, 154] on div "DODGE RAM 01:02 Tue 01:46 Tue 01:51 Tue 02:22 Tue 02:26 Tue 02:43 Tue 02:44 Tue…" at bounding box center [333, 215] width 666 height 328
click at [368, 154] on div "DODGE RAM 01:02 Tue 01:46 Tue 01:51 Tue 02:22 Tue 02:26 Tue 02:43 Tue 02:44 Tue…" at bounding box center [333, 215] width 666 height 328
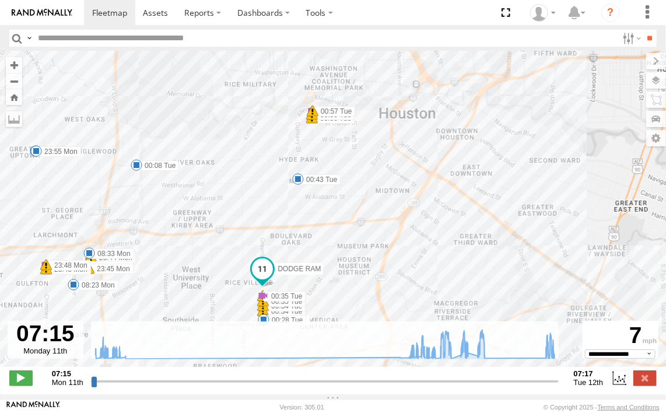
click at [324, 133] on div "DODGE RAM 01:02 Tue 01:46 Tue 01:51 Tue 02:22 Tue 02:26 Tue 02:43 Tue 02:44 Tue…" at bounding box center [333, 215] width 666 height 328
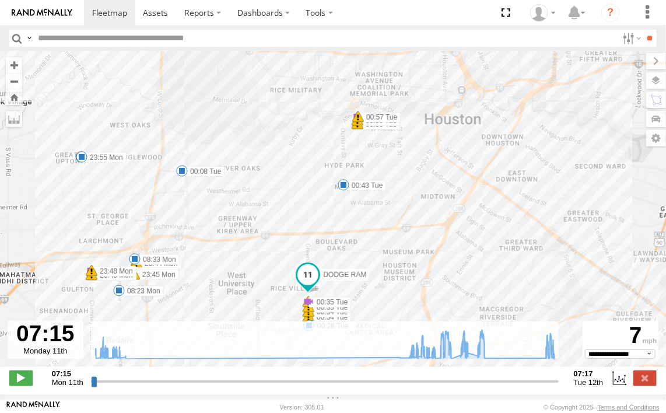
drag, startPoint x: 324, startPoint y: 133, endPoint x: 370, endPoint y: 141, distance: 46.2
click at [370, 141] on div "DODGE RAM 01:02 Tue 01:46 Tue 01:51 Tue 02:22 Tue 02:26 Tue 02:43 Tue 02:44 Tue…" at bounding box center [333, 215] width 666 height 328
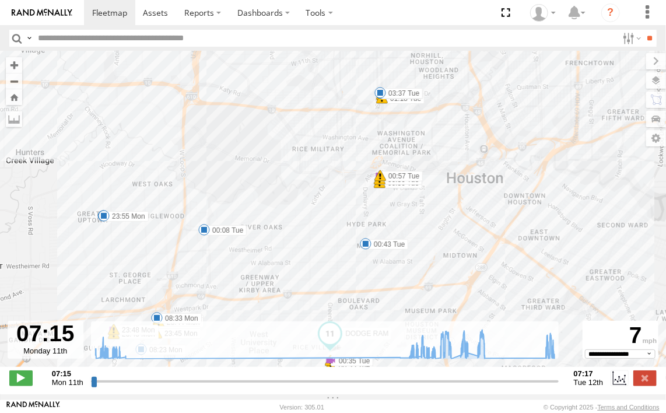
drag, startPoint x: 314, startPoint y: 168, endPoint x: 336, endPoint y: 229, distance: 65.1
click at [336, 229] on div "DODGE RAM 01:02 Tue 01:46 Tue 01:51 Tue 02:22 Tue 02:26 Tue 02:43 Tue 02:44 Tue…" at bounding box center [333, 215] width 666 height 328
click at [404, 104] on label "01:18 Tue" at bounding box center [403, 98] width 43 height 10
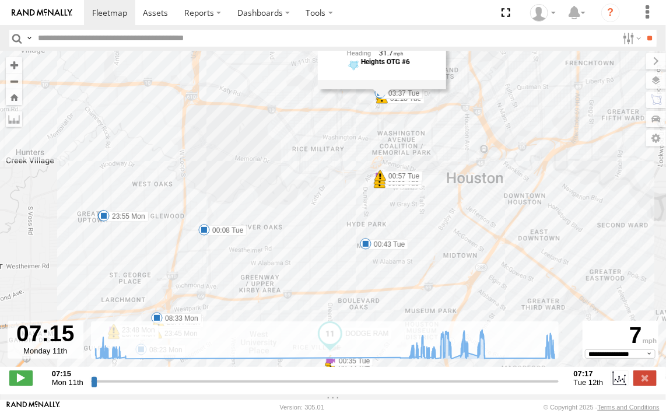
click at [404, 104] on label "01:18 Tue" at bounding box center [403, 98] width 43 height 10
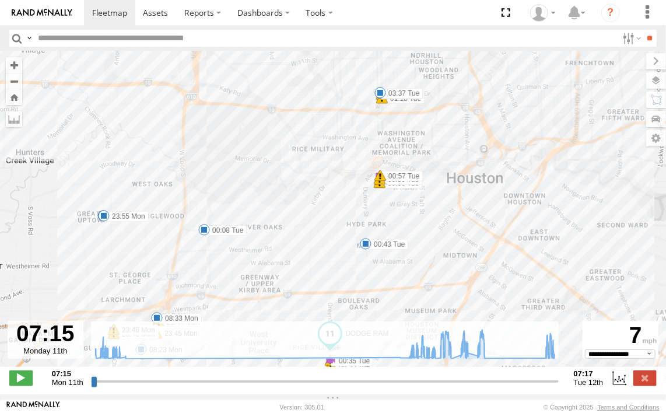
click at [404, 104] on label "01:18 Tue" at bounding box center [403, 98] width 43 height 10
click at [404, 103] on label "01:18 Tue" at bounding box center [403, 98] width 43 height 10
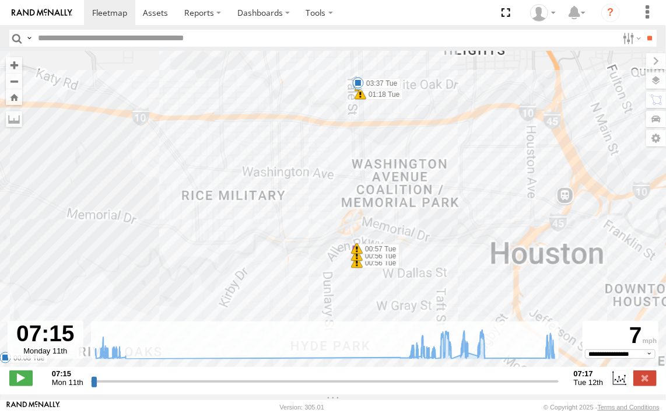
click at [404, 103] on div "DODGE RAM 01:02 Tue 01:46 Tue 01:51 Tue 02:22 Tue 02:26 Tue 02:43 Tue 02:44 Tue…" at bounding box center [333, 215] width 666 height 328
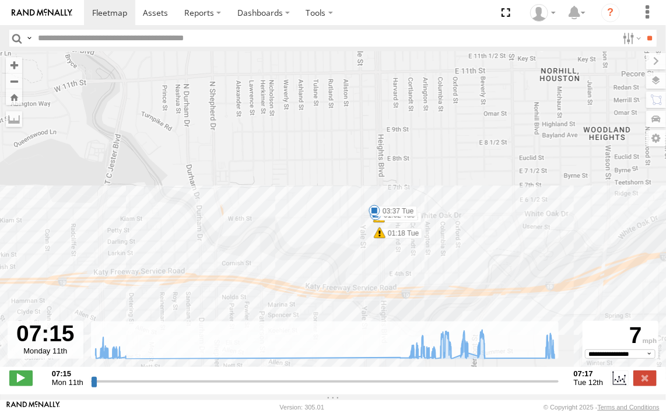
drag, startPoint x: 404, startPoint y: 103, endPoint x: 465, endPoint y: 249, distance: 158.9
click at [465, 249] on div "DODGE RAM 01:02 Tue 01:46 Tue 01:51 Tue 02:22 Tue 02:26 Tue 02:43 Tue 02:44 Tue…" at bounding box center [333, 215] width 666 height 328
click at [409, 238] on label "01:18 Tue" at bounding box center [401, 234] width 43 height 10
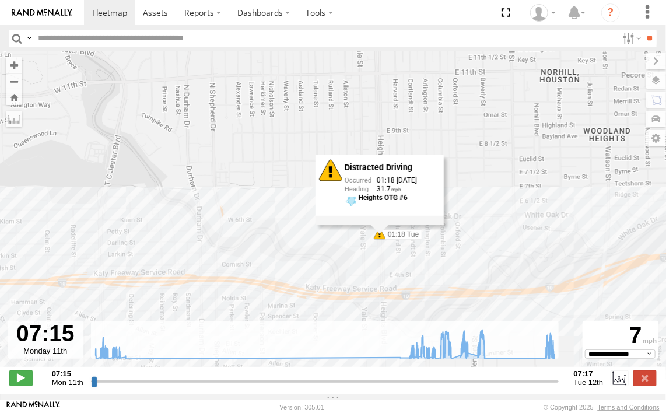
click at [482, 228] on div "DODGE RAM 01:02 Tue 01:46 Tue 01:51 Tue 02:22 Tue 02:26 Tue 02:43 Tue 02:44 Tue…" at bounding box center [333, 215] width 666 height 328
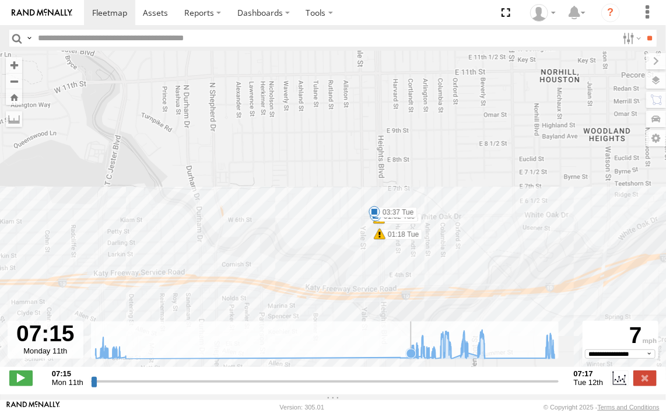
click at [410, 358] on icon at bounding box center [410, 353] width 9 height 9
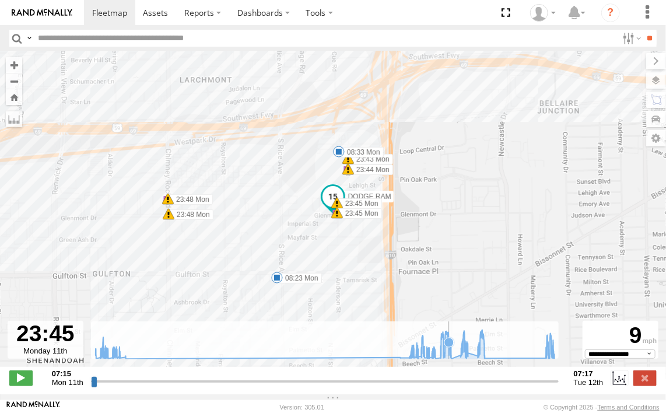
click at [448, 347] on icon at bounding box center [448, 342] width 9 height 9
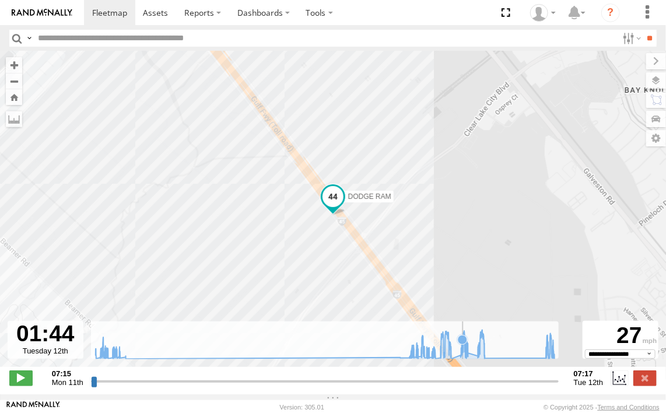
click at [462, 355] on icon at bounding box center [325, 343] width 471 height 29
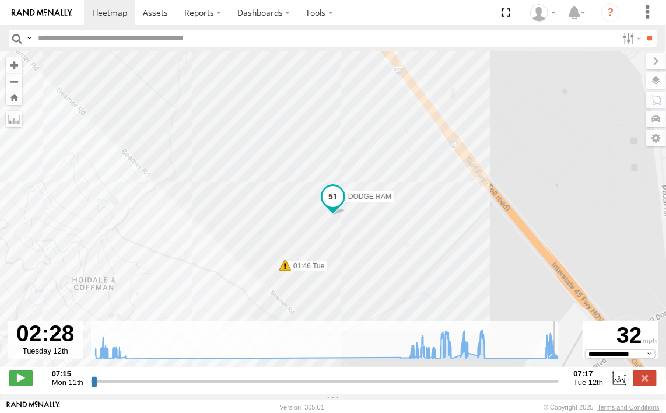
click at [556, 348] on icon at bounding box center [325, 343] width 471 height 29
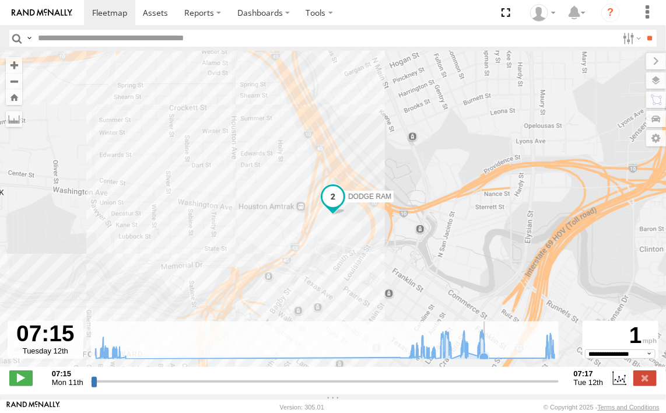
click at [483, 346] on icon at bounding box center [325, 343] width 471 height 29
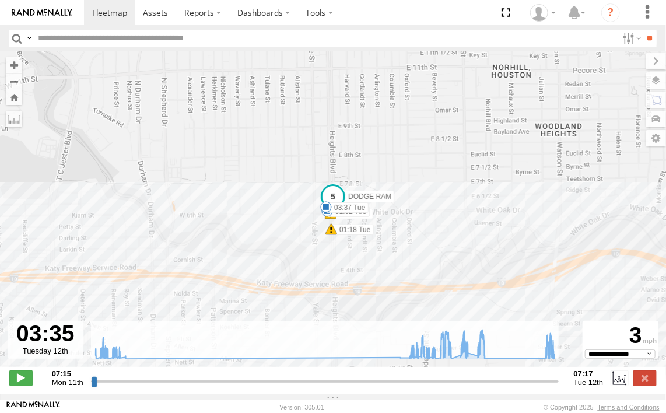
click at [367, 253] on div "DODGE RAM 01:02 Tue 01:46 Tue 01:51 Tue 02:22 Tue 02:26 Tue 02:43 Tue 02:44 Tue…" at bounding box center [333, 215] width 666 height 328
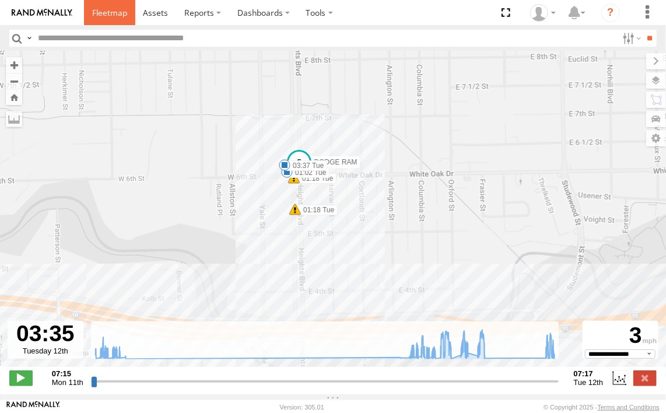
click at [110, 17] on span at bounding box center [109, 12] width 35 height 11
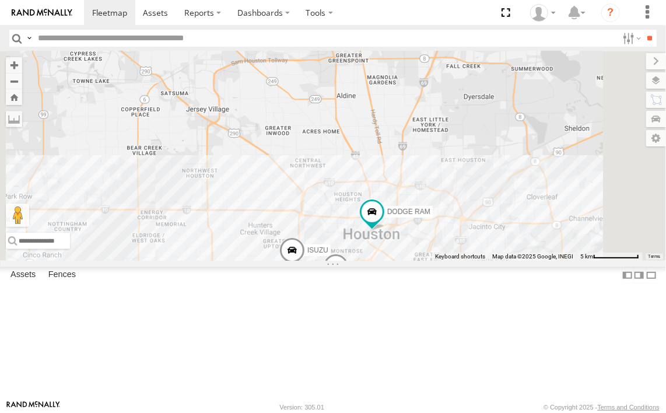
click at [390, 12] on span "TRANSIT VAN" at bounding box center [366, 7] width 45 height 8
drag, startPoint x: 515, startPoint y: 78, endPoint x: 511, endPoint y: 143, distance: 65.4
click at [511, 143] on div "FORD F550 ISUZU TRANSIT VAN DODGE RAM TRANSIT VAN Common Bond I-45 [GEOGRAPHIC_…" at bounding box center [333, 155] width 666 height 209
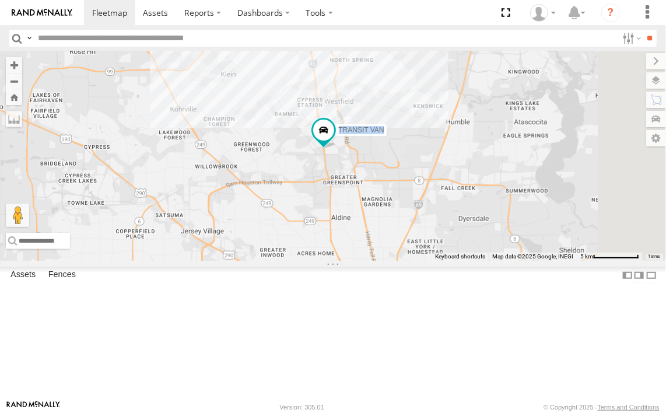
drag, startPoint x: 511, startPoint y: 143, endPoint x: 506, endPoint y: 265, distance: 122.0
click at [506, 261] on div "FORD F550 ISUZU TRANSIT VAN DODGE RAM" at bounding box center [333, 155] width 666 height 209
click at [387, 135] on label "TRANSIT VAN" at bounding box center [357, 130] width 57 height 12
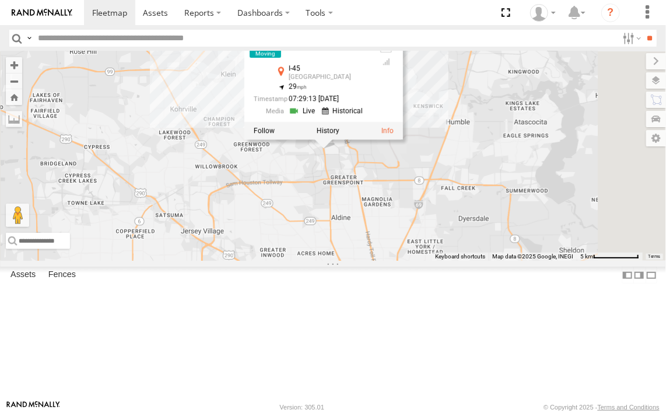
click at [538, 220] on div "FORD F550 ISUZU TRANSIT VAN DODGE RAM TRANSIT VAN Common Bond I-45 Houston 29.9…" at bounding box center [333, 155] width 666 height 209
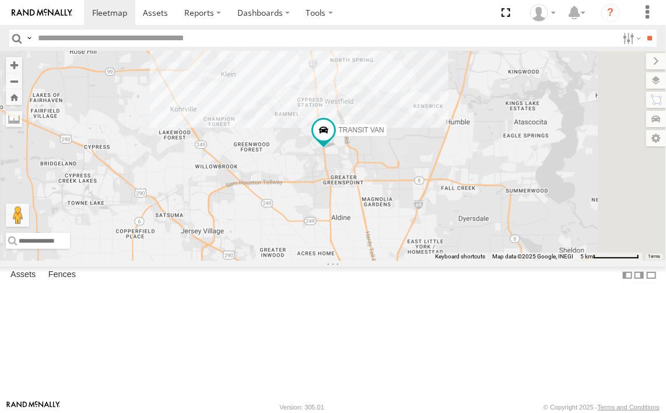
click at [0, 0] on div "Common Bond" at bounding box center [0, 0] width 0 height 0
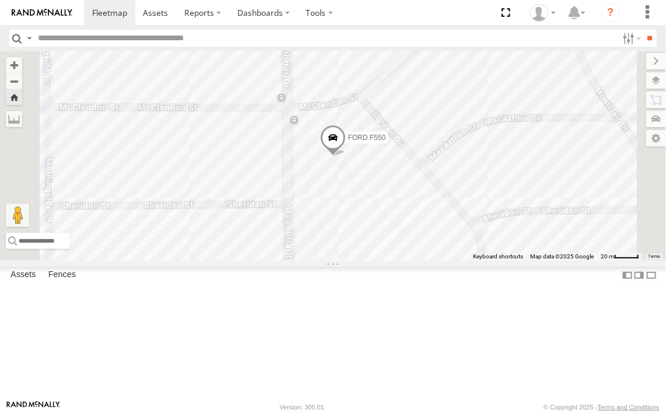
click at [386, 142] on span "FORD F550" at bounding box center [367, 138] width 38 height 8
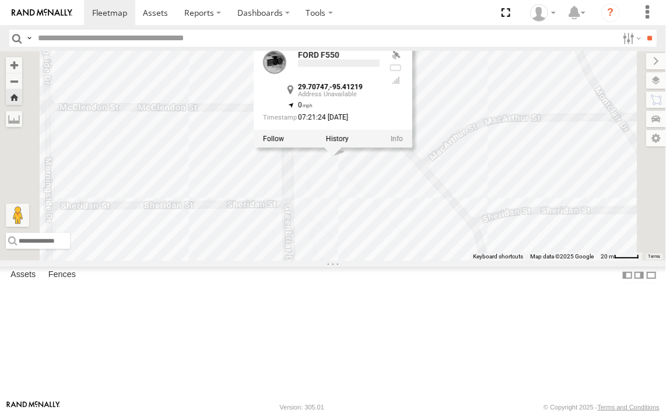
click at [412, 148] on div at bounding box center [333, 138] width 159 height 17
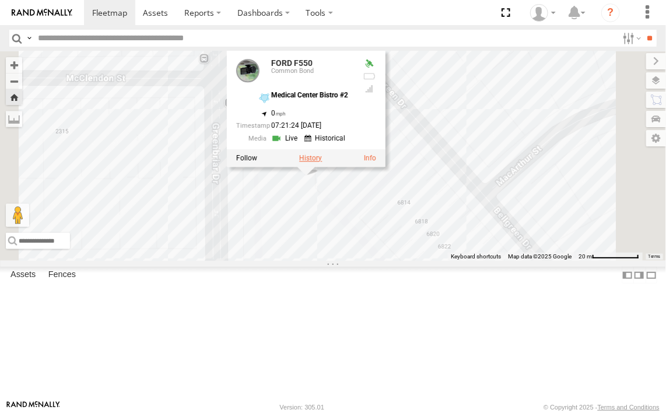
click at [322, 162] on label at bounding box center [310, 158] width 23 height 8
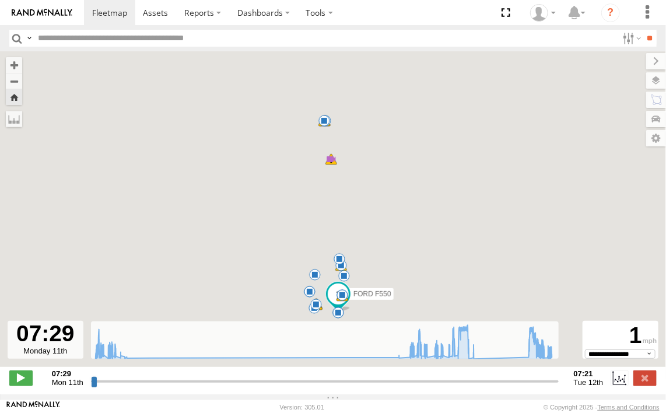
type input "**********"
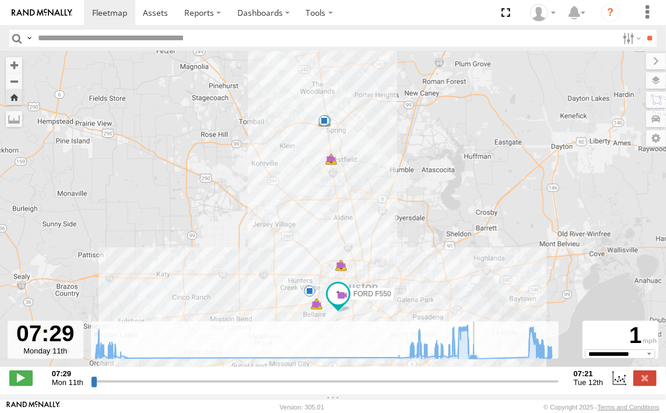
click at [474, 358] on icon at bounding box center [324, 342] width 468 height 34
click at [513, 359] on icon at bounding box center [324, 342] width 468 height 34
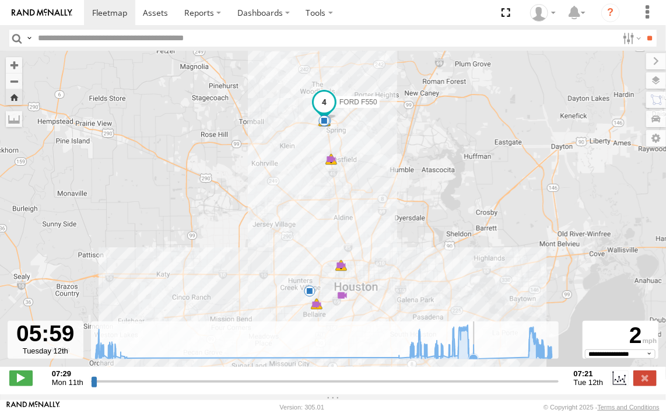
click at [481, 359] on icon at bounding box center [324, 342] width 468 height 34
click at [528, 357] on icon at bounding box center [528, 355] width 9 height 9
click at [538, 359] on icon at bounding box center [324, 342] width 468 height 34
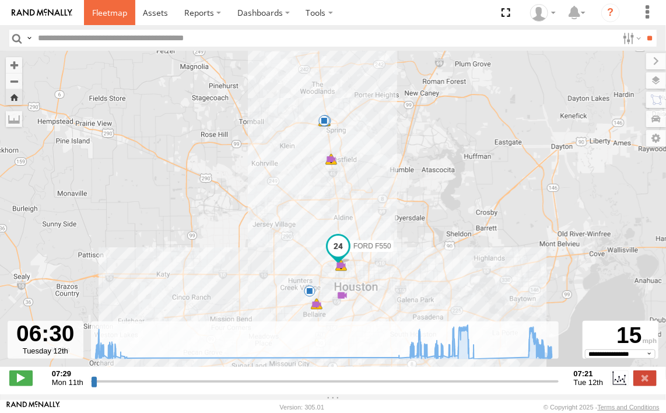
click at [116, 15] on span at bounding box center [109, 12] width 35 height 11
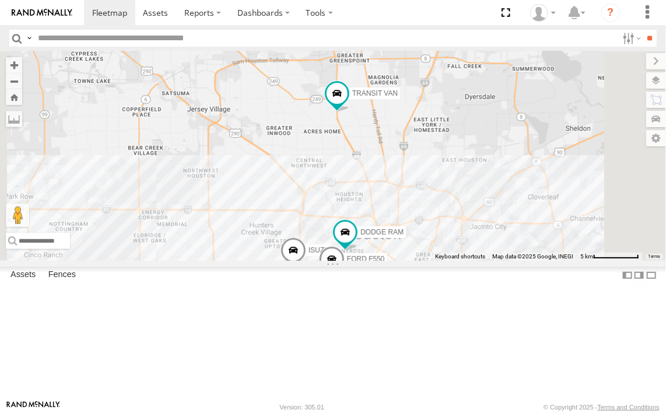
click at [489, 261] on div "FORD F550 ISUZU TRANSIT VAN DODGE RAM" at bounding box center [333, 155] width 666 height 209
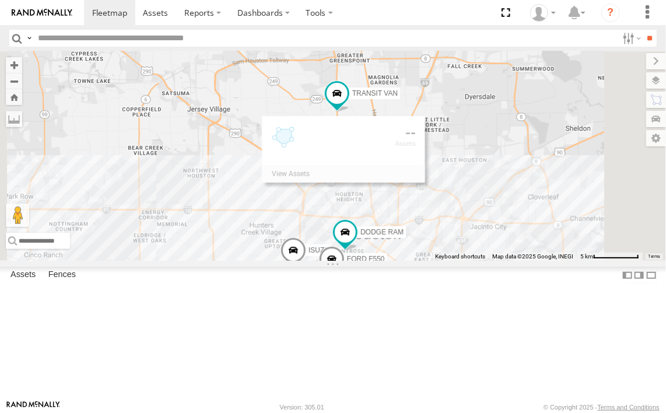
click at [489, 261] on div "FORD F550 ISUZU TRANSIT VAN DODGE RAM" at bounding box center [333, 155] width 666 height 209
click at [502, 261] on div "FORD F550 ISUZU TRANSIT VAN DODGE RAM Heights Bistro #3 0" at bounding box center [333, 155] width 666 height 209
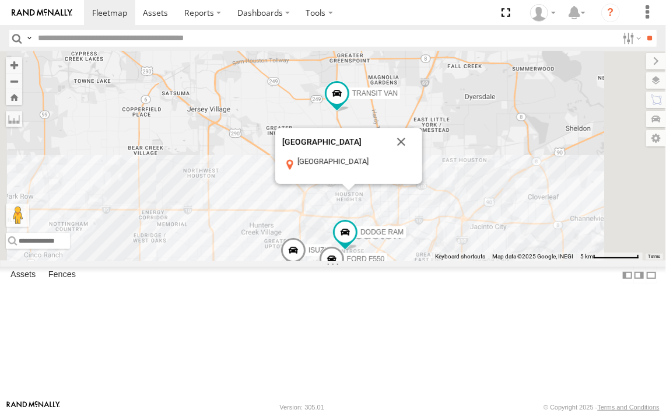
click at [467, 261] on div "FORD F550 ISUZU TRANSIT VAN DODGE [STREET_ADDRESS] View on Google Maps" at bounding box center [333, 155] width 666 height 209
click at [415, 156] on button "Close" at bounding box center [401, 142] width 28 height 28
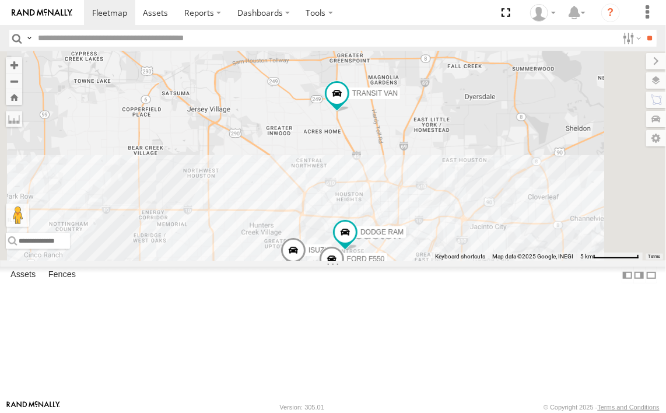
click at [485, 252] on div "FORD F550 ISUZU TRANSIT VAN DODGE RAM" at bounding box center [333, 155] width 666 height 209
click at [485, 248] on div "FORD F550 ISUZU TRANSIT VAN DODGE RAM" at bounding box center [333, 155] width 666 height 209
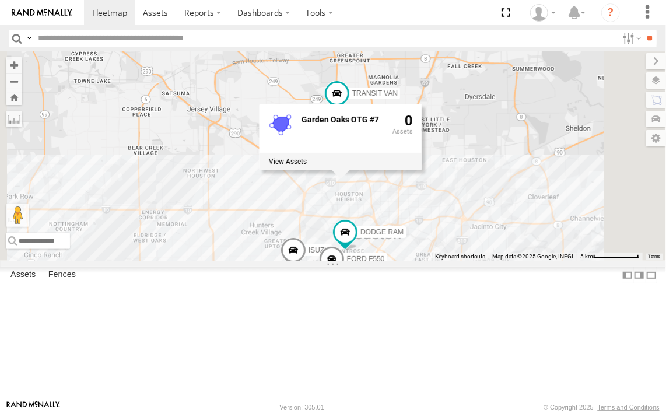
click at [510, 258] on div "FORD F550 ISUZU TRANSIT VAN DODGE RAM Garden Oaks OTG #7 0" at bounding box center [333, 155] width 666 height 209
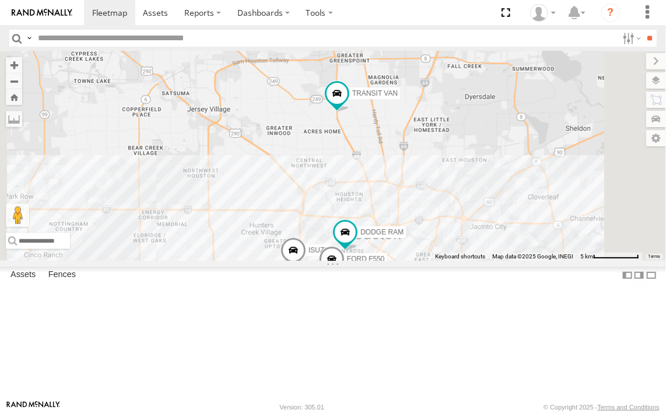
click at [510, 258] on div "FORD F550 ISUZU TRANSIT VAN DODGE RAM" at bounding box center [333, 155] width 666 height 209
click at [509, 256] on div "FORD F550 ISUZU TRANSIT VAN DODGE RAM" at bounding box center [333, 155] width 666 height 209
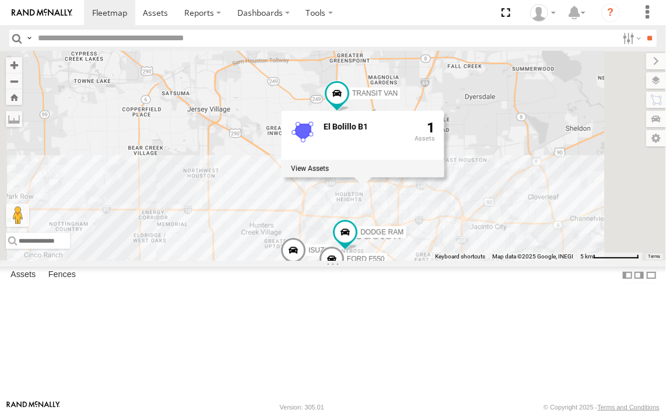
click at [489, 261] on div "FORD F550 ISUZU TRANSIT VAN DODGE RAM El Bolillo B1 1" at bounding box center [333, 155] width 666 height 209
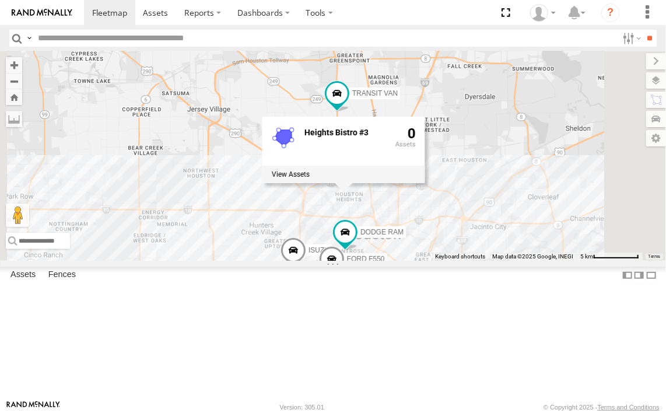
click at [496, 261] on div "FORD F550 ISUZU TRANSIT VAN DODGE RAM Heights Bistro #3 0" at bounding box center [333, 155] width 666 height 209
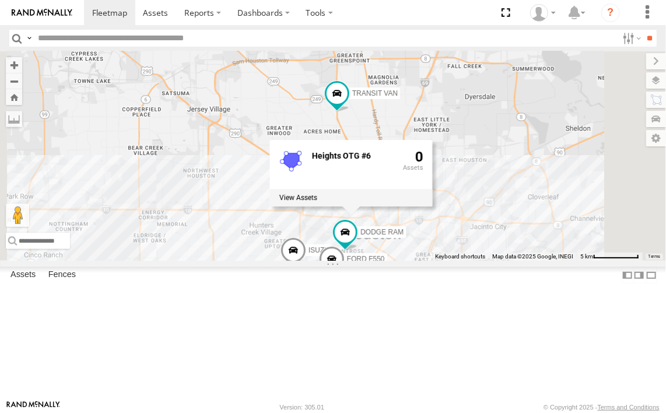
click at [507, 261] on div "FORD F550 ISUZU TRANSIT VAN DODGE RAM Heights OTG #6 0" at bounding box center [333, 155] width 666 height 209
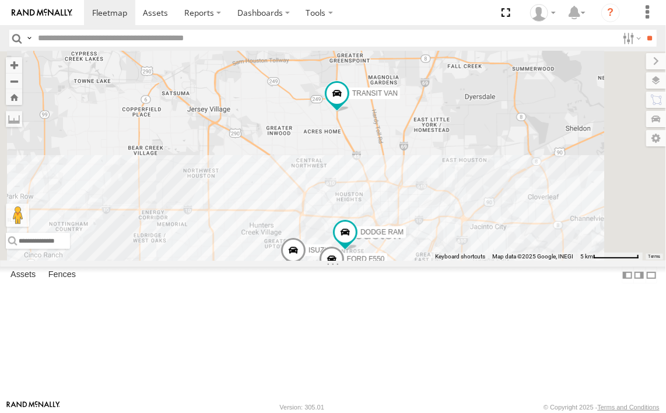
click at [507, 261] on div "FORD F550 ISUZU TRANSIT VAN DODGE RAM" at bounding box center [333, 155] width 666 height 209
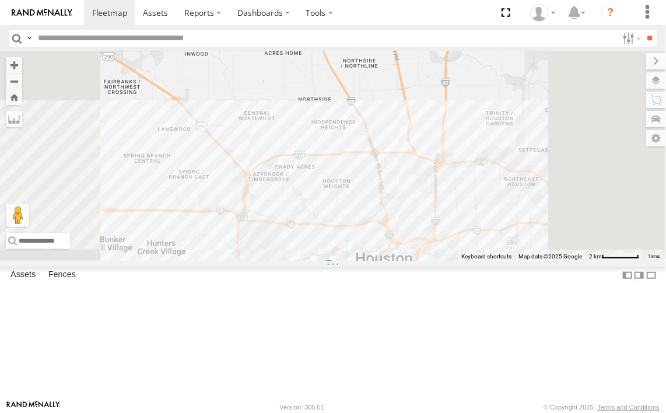
click at [507, 261] on div "FORD F550 ISUZU TRANSIT VAN DODGE RAM" at bounding box center [333, 155] width 666 height 209
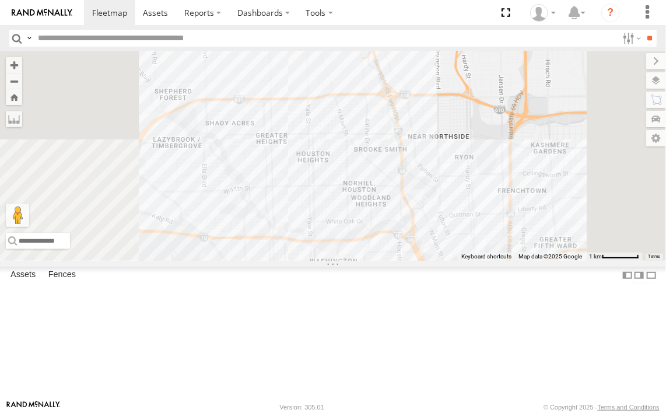
click at [507, 261] on div "FORD F550 ISUZU TRANSIT VAN DODGE RAM" at bounding box center [333, 155] width 666 height 209
click at [488, 261] on div "FORD F550 ISUZU TRANSIT VAN DODGE RAM" at bounding box center [333, 155] width 666 height 209
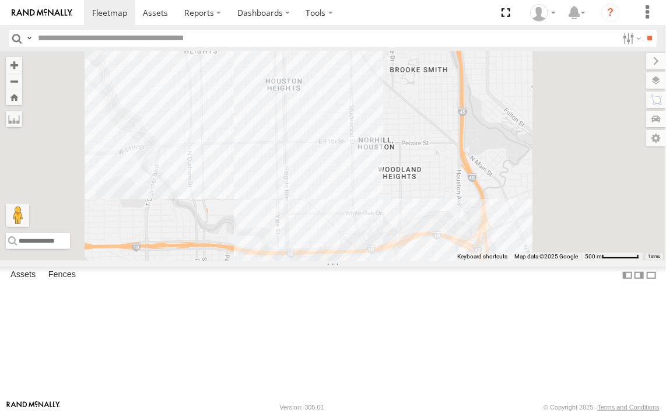
click at [0, 0] on div "DODGE RAM" at bounding box center [0, 0] width 0 height 0
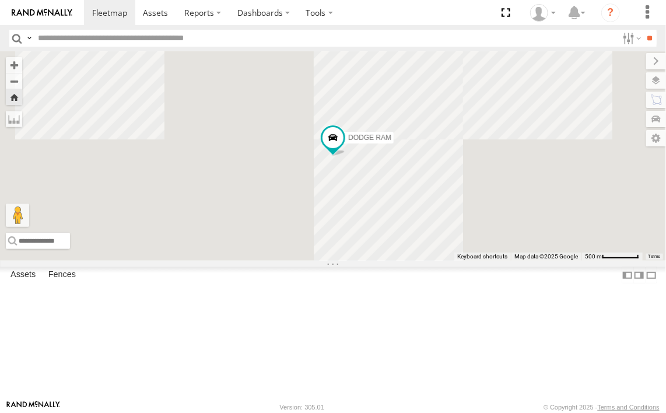
click at [0, 0] on div "DODGE RAM" at bounding box center [0, 0] width 0 height 0
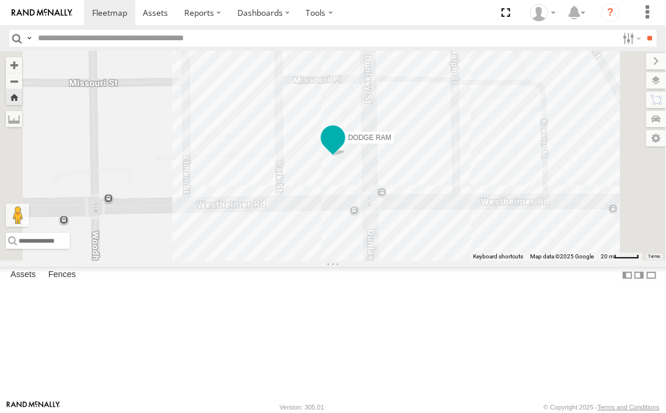
click at [391, 142] on span "DODGE RAM" at bounding box center [369, 138] width 43 height 8
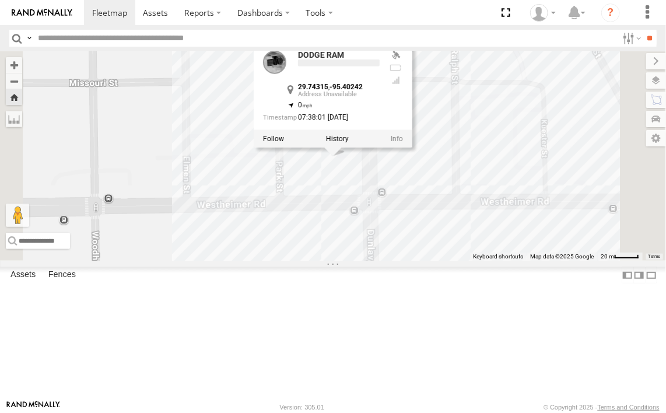
click at [412, 148] on div at bounding box center [333, 138] width 159 height 17
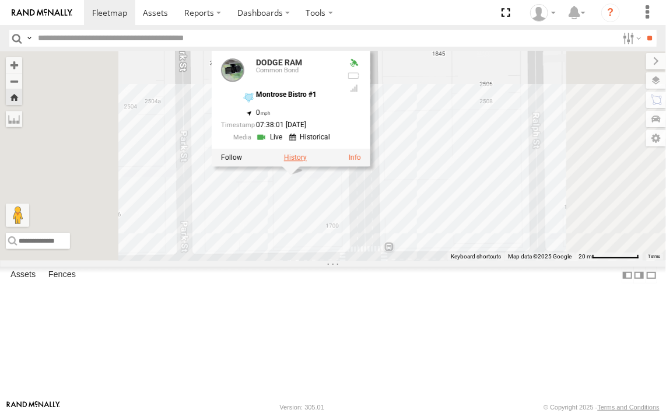
click at [307, 161] on label at bounding box center [295, 157] width 23 height 8
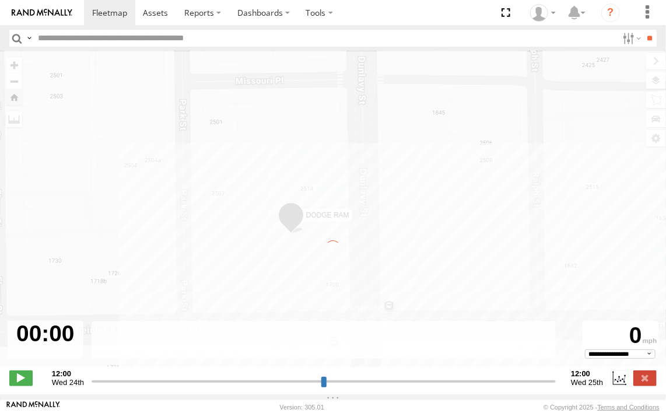
type input "**********"
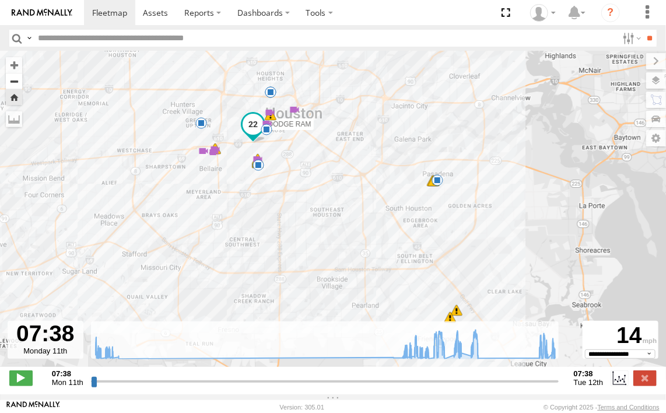
click at [13, 82] on button "Zoom out" at bounding box center [14, 81] width 16 height 16
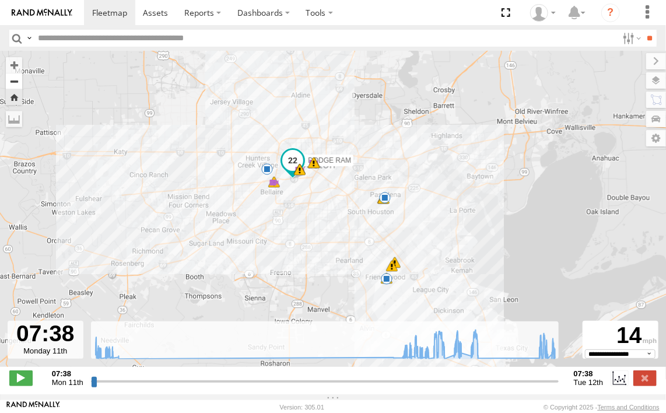
click at [15, 82] on button "Zoom out" at bounding box center [14, 81] width 16 height 16
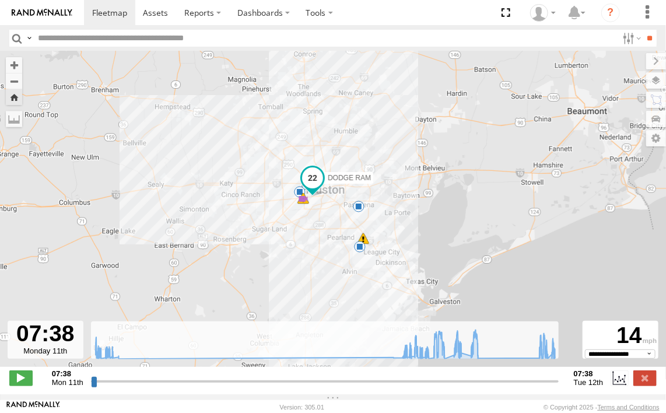
click at [387, 182] on div "DODGE RAM 01:51 Tue 02:44 Tue 9 19 5 7" at bounding box center [333, 215] width 666 height 328
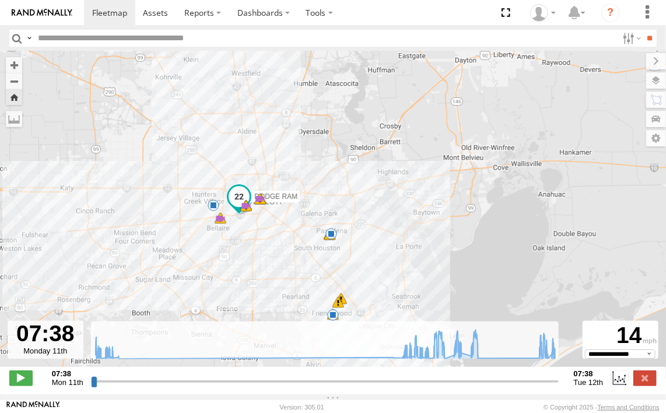
click at [346, 207] on div "DODGE RAM 01:51 Tue 02:44 Tue 9 15 01:46 Tue 02:22 Tue 02:26 Tue 02:43 Tue 03:1…" at bounding box center [333, 215] width 666 height 328
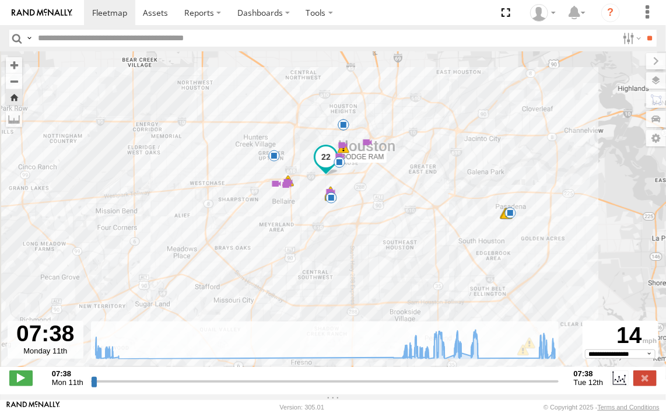
drag, startPoint x: 346, startPoint y: 207, endPoint x: 580, endPoint y: 163, distance: 238.0
click at [580, 163] on div "DODGE RAM 01:51 Tue 02:44 Tue 01:46 Tue 02:22 Tue 02:26 Tue 02:43 Tue 03:15 Tue…" at bounding box center [333, 215] width 666 height 328
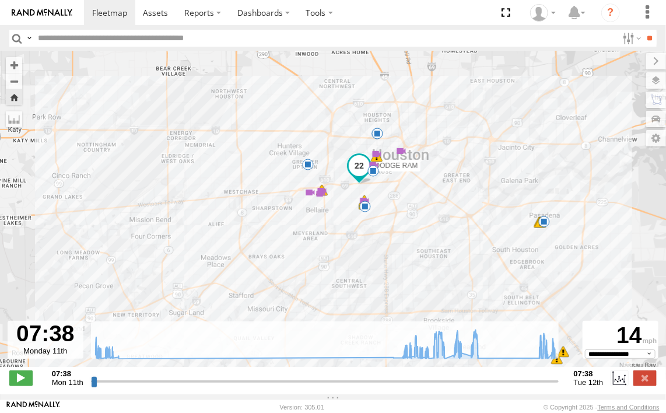
click at [470, 176] on div "DODGE RAM 01:51 Tue 02:44 Tue 01:46 Tue 02:22 Tue 02:26 Tue 02:43 Tue 03:15 Tue…" at bounding box center [333, 215] width 666 height 328
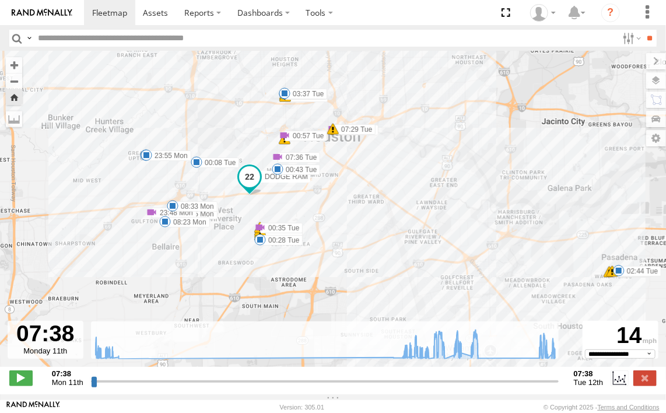
click at [356, 134] on label "07:29 Tue" at bounding box center [354, 129] width 43 height 10
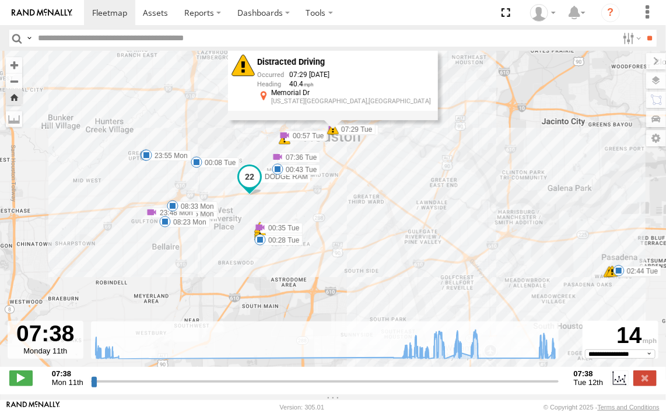
click at [356, 134] on label "07:29 Tue" at bounding box center [354, 129] width 43 height 10
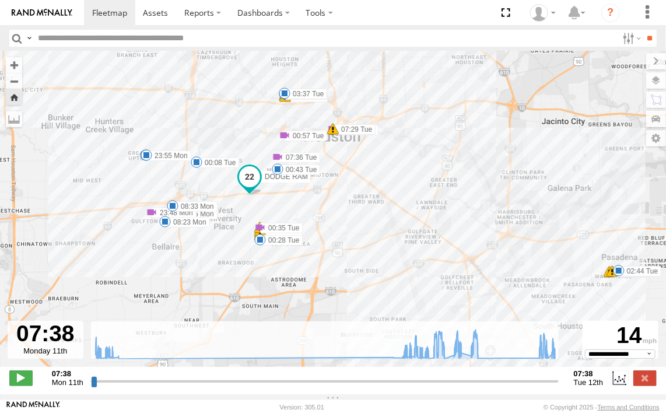
click at [356, 134] on label "07:29 Tue" at bounding box center [354, 129] width 43 height 10
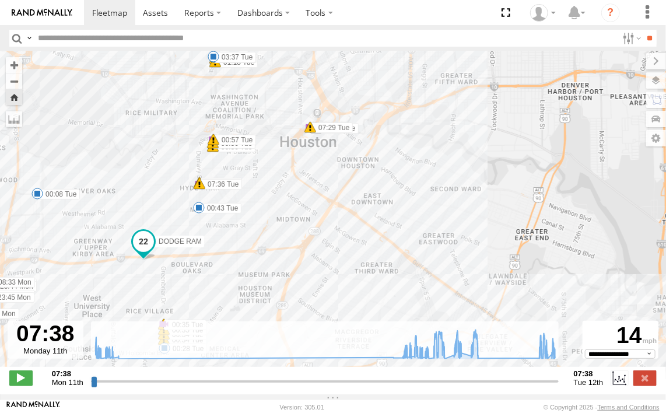
click at [339, 132] on label "07:29 Tue" at bounding box center [331, 127] width 43 height 10
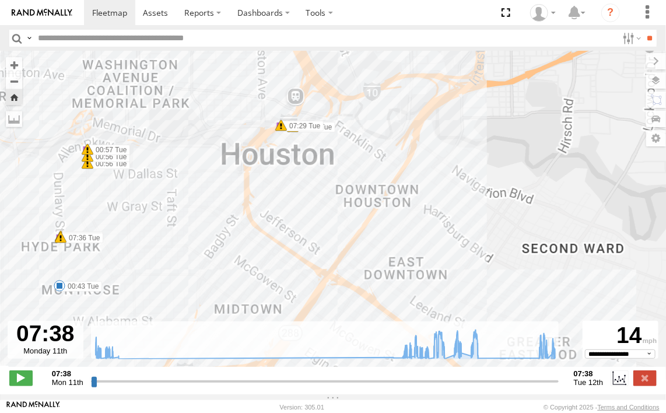
click at [339, 132] on div "DODGE RAM 01:51 Tue 02:44 Tue 01:46 Tue 02:22 Tue 02:26 Tue 02:43 Tue 03:15 Tue…" at bounding box center [333, 215] width 666 height 328
